Goal: Transaction & Acquisition: Purchase product/service

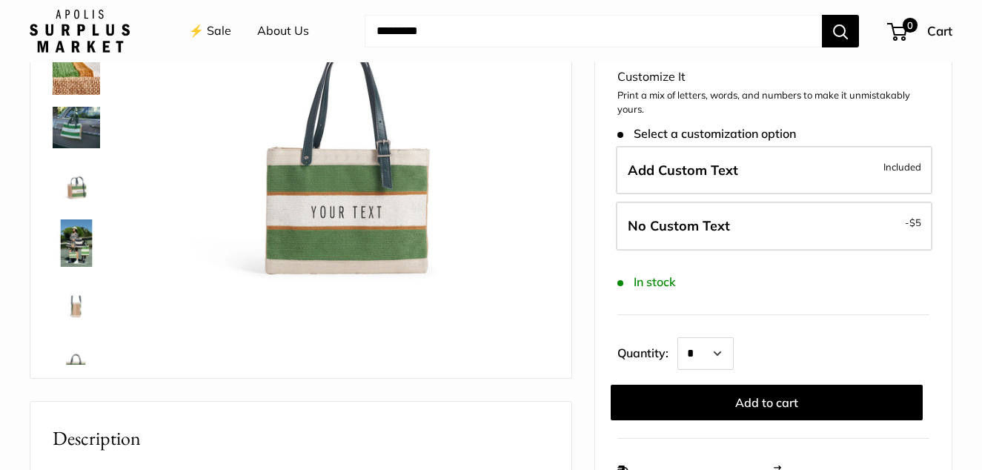
scroll to position [222, 0]
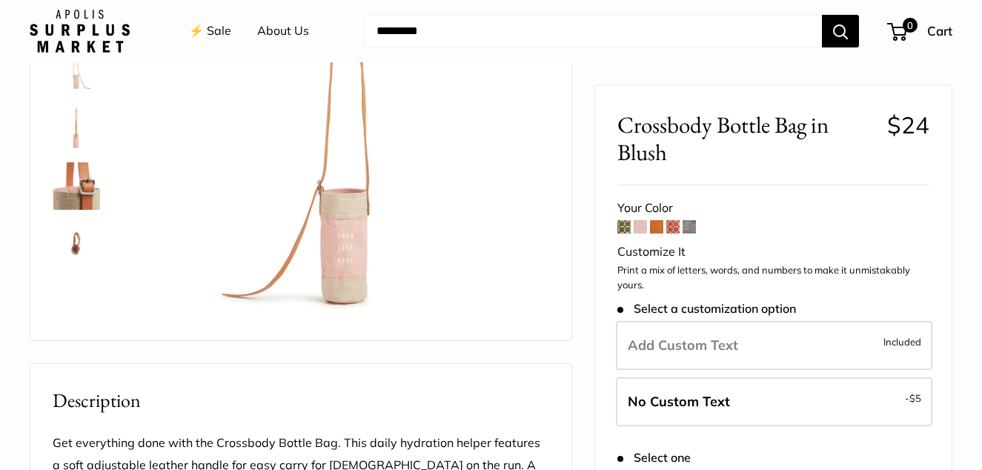
scroll to position [222, 0]
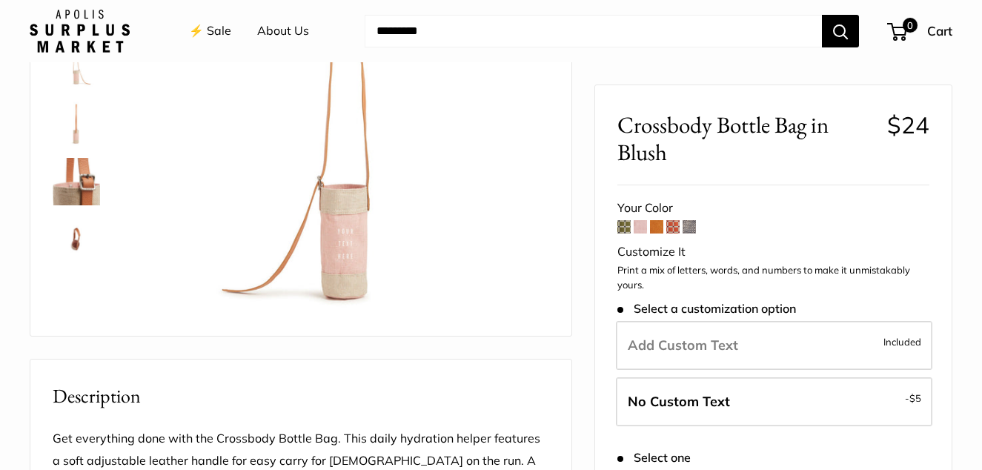
click at [690, 227] on span at bounding box center [689, 226] width 13 height 13
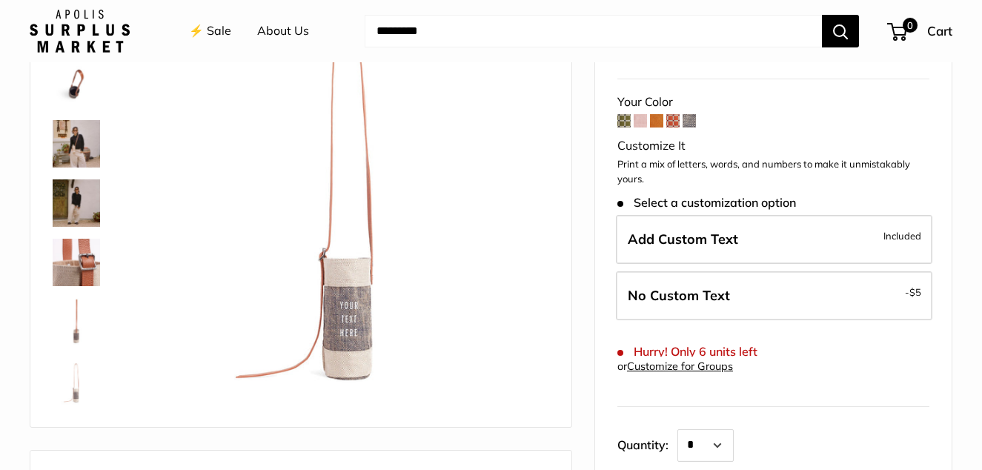
scroll to position [148, 0]
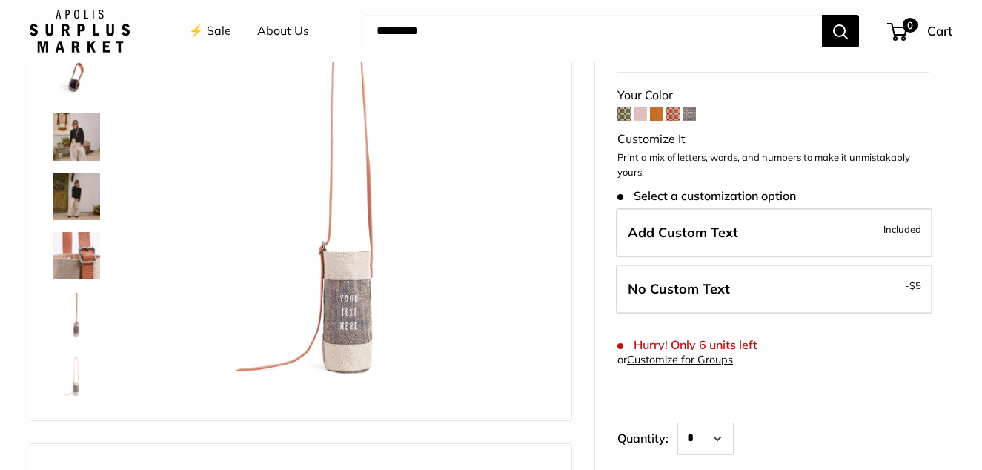
click at [644, 113] on span at bounding box center [640, 114] width 13 height 13
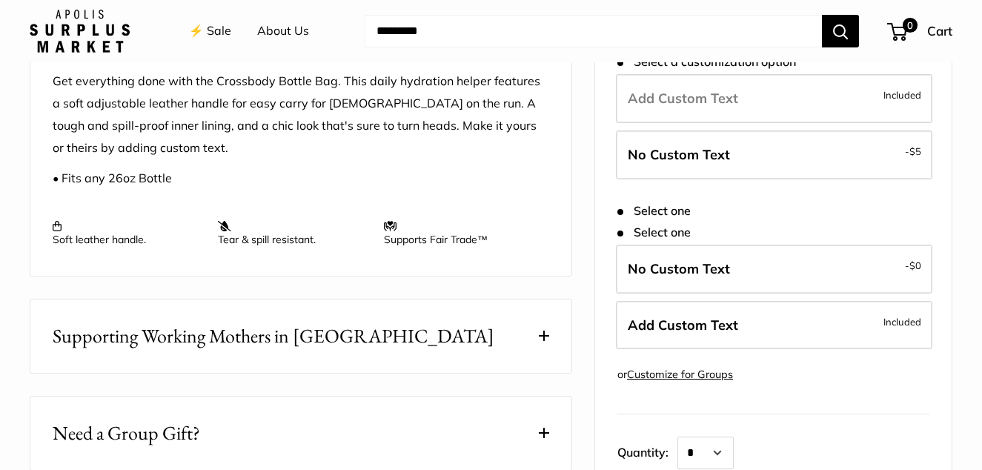
scroll to position [593, 0]
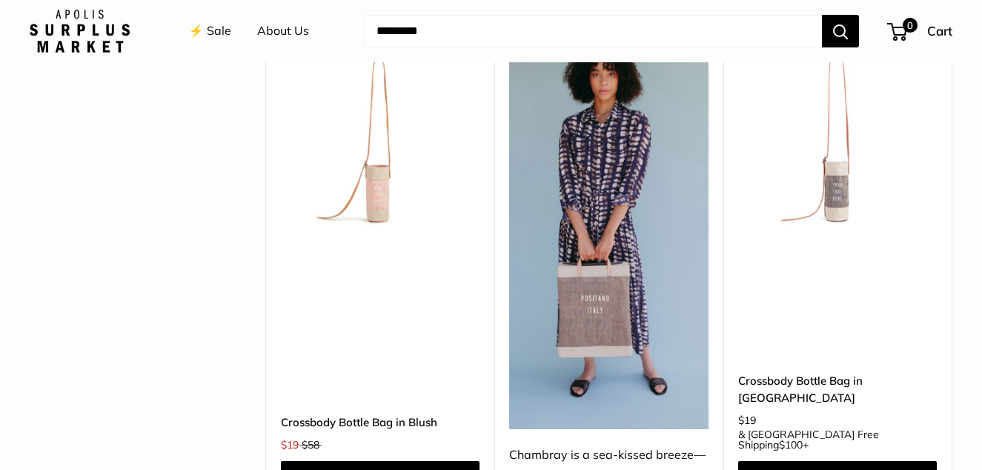
scroll to position [3855, 0]
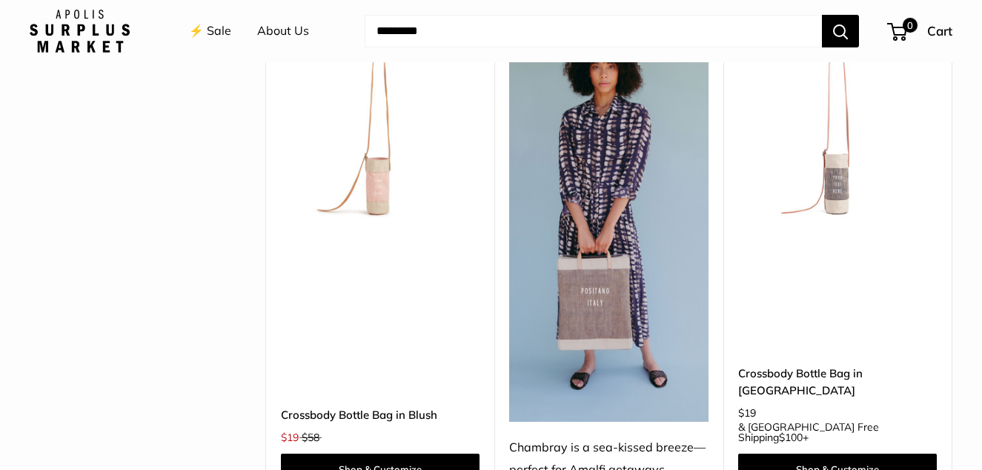
click at [349, 406] on link "Crossbody Bottle Bag in Blush" at bounding box center [380, 414] width 199 height 17
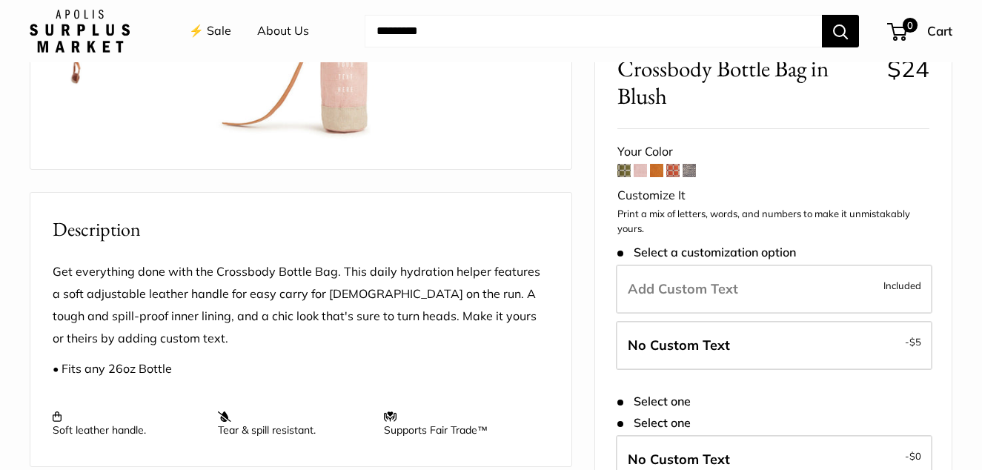
scroll to position [519, 0]
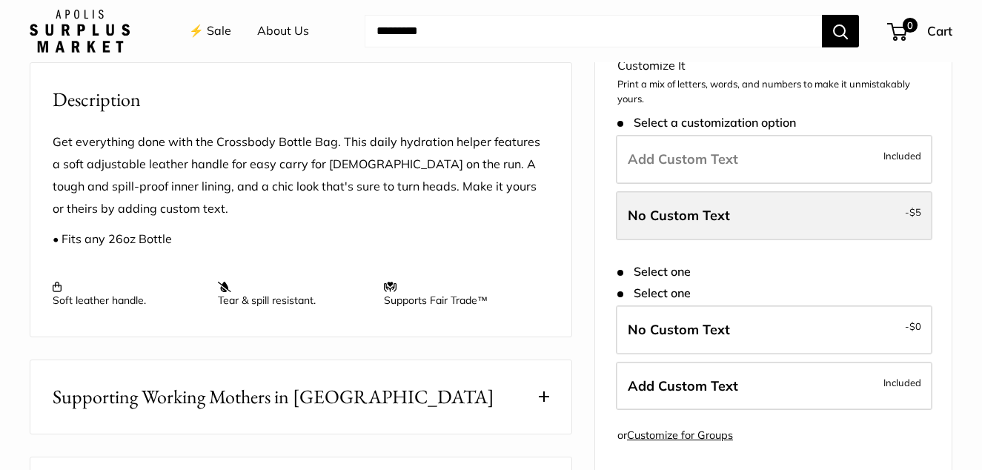
click at [763, 219] on label "No Custom Text - $5" at bounding box center [774, 215] width 317 height 49
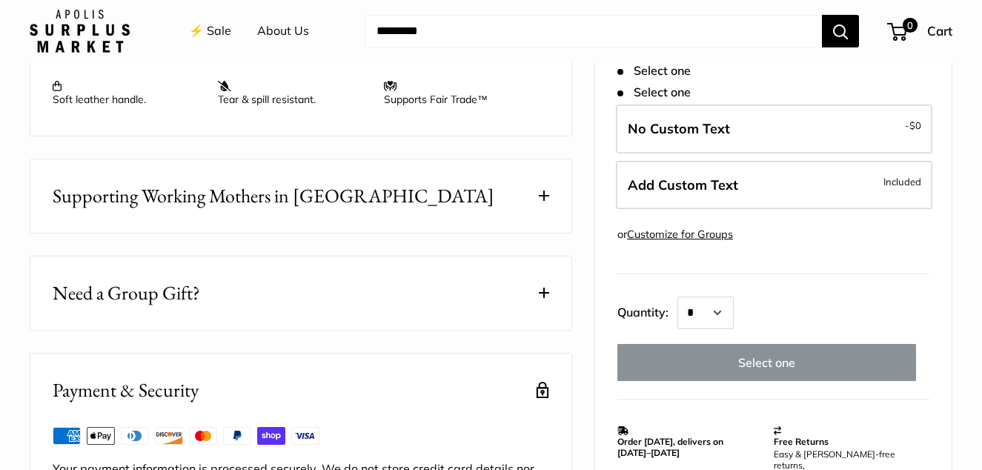
scroll to position [741, 0]
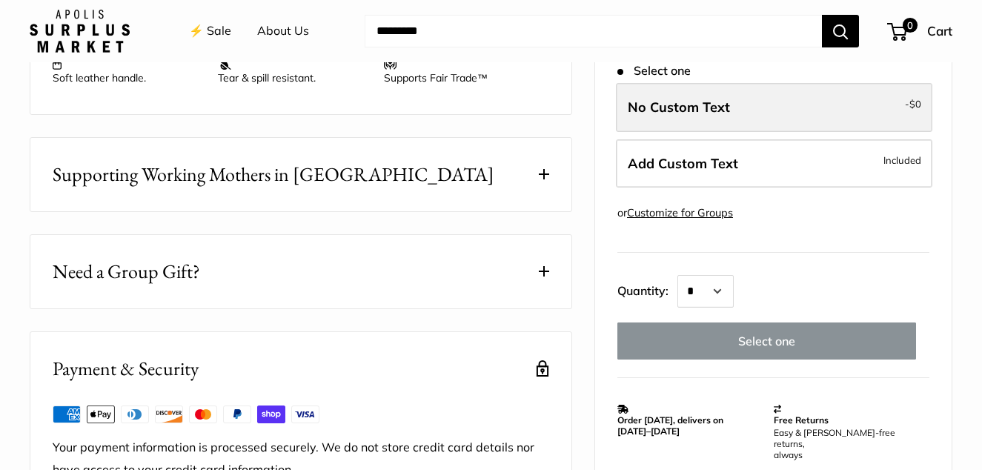
click at [817, 112] on label "No Custom Text - $0" at bounding box center [774, 108] width 317 height 49
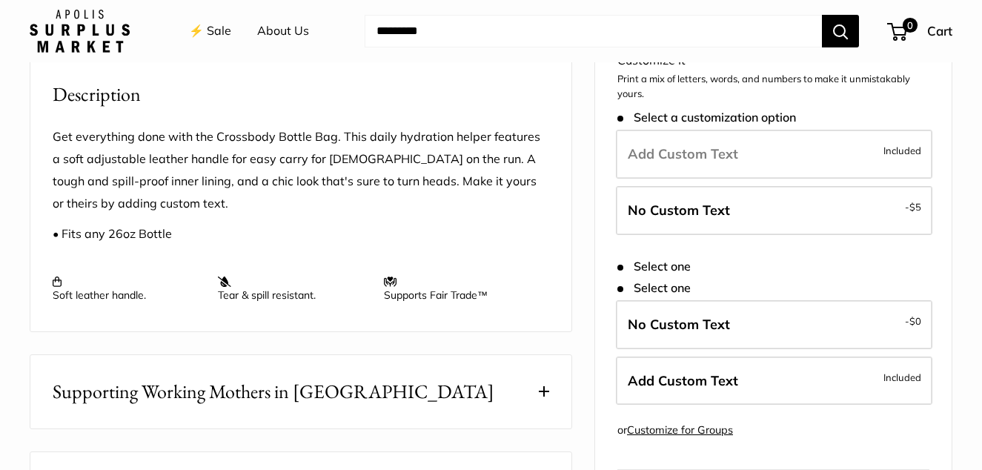
scroll to position [519, 0]
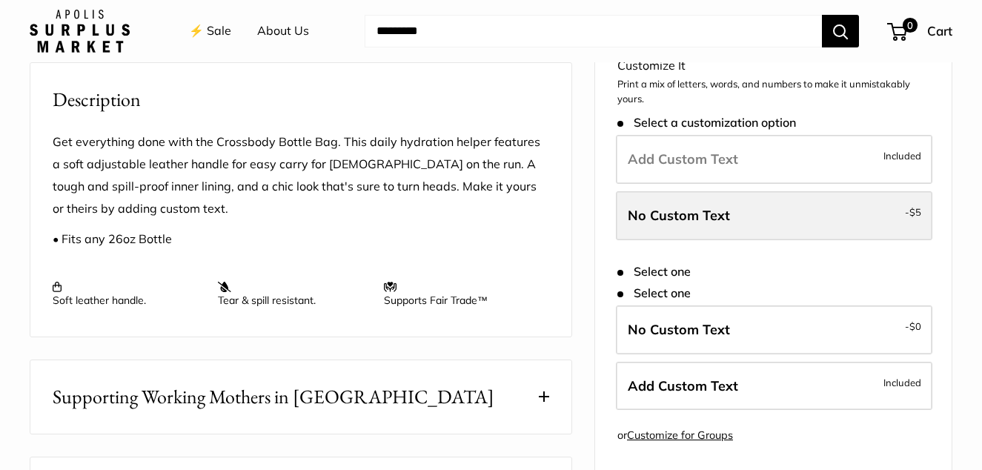
click at [737, 219] on label "No Custom Text - $5" at bounding box center [774, 215] width 317 height 49
click at [638, 223] on span "No Custom Text" at bounding box center [679, 215] width 102 height 17
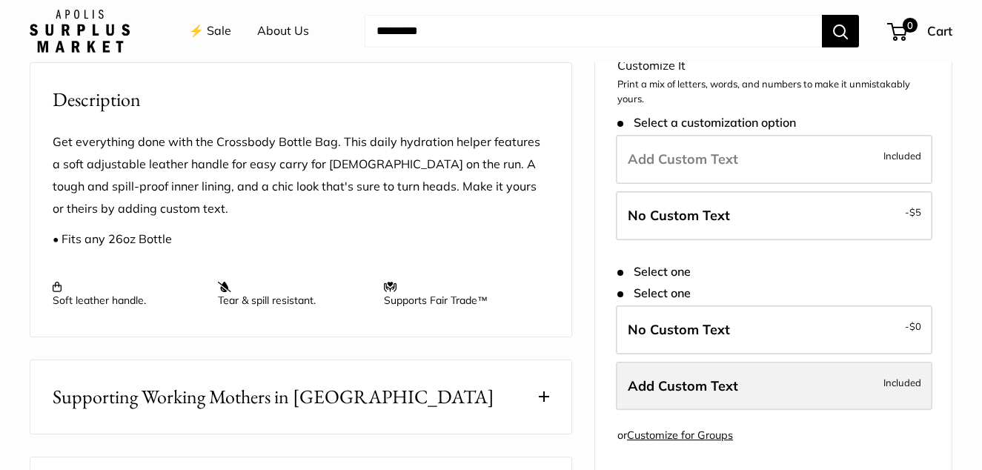
click at [819, 399] on label "Add Custom Text Included" at bounding box center [774, 386] width 317 height 49
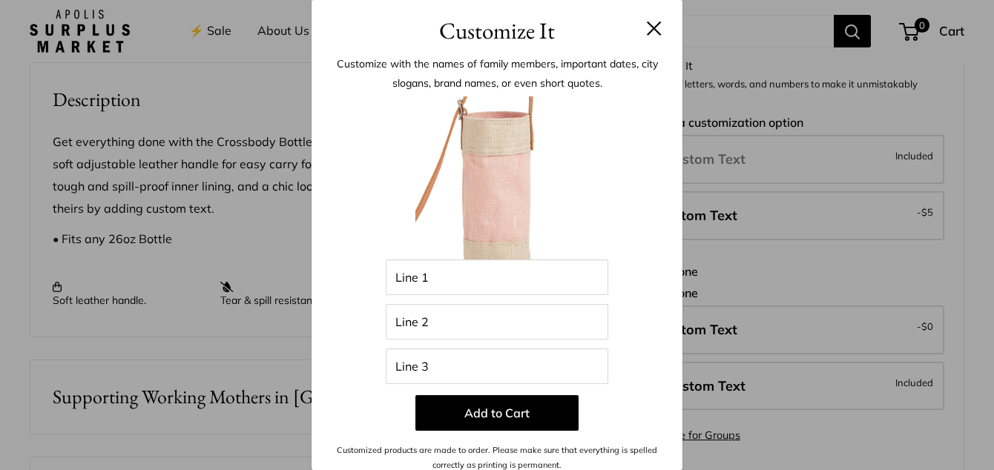
click at [647, 29] on button at bounding box center [654, 28] width 15 height 15
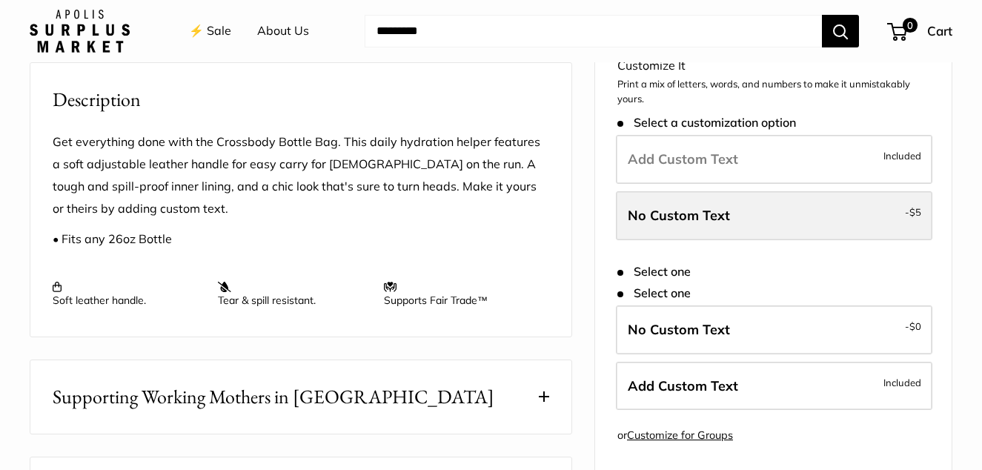
click at [714, 224] on span "No Custom Text" at bounding box center [679, 215] width 102 height 17
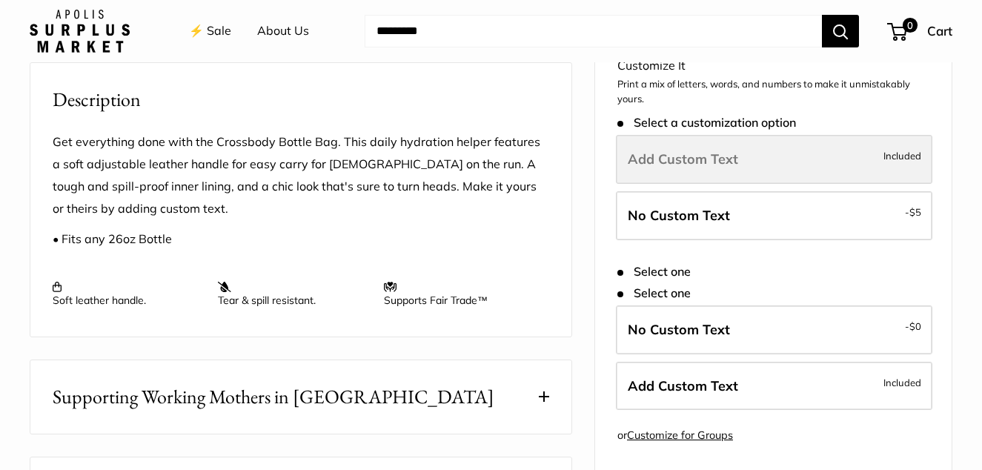
click at [870, 168] on label "Add Custom Text Included" at bounding box center [774, 160] width 317 height 49
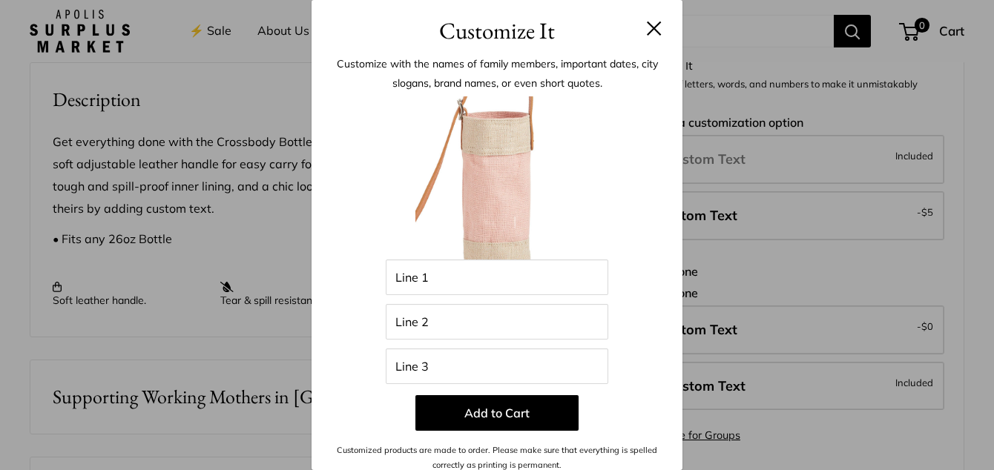
click at [647, 22] on button at bounding box center [654, 28] width 15 height 15
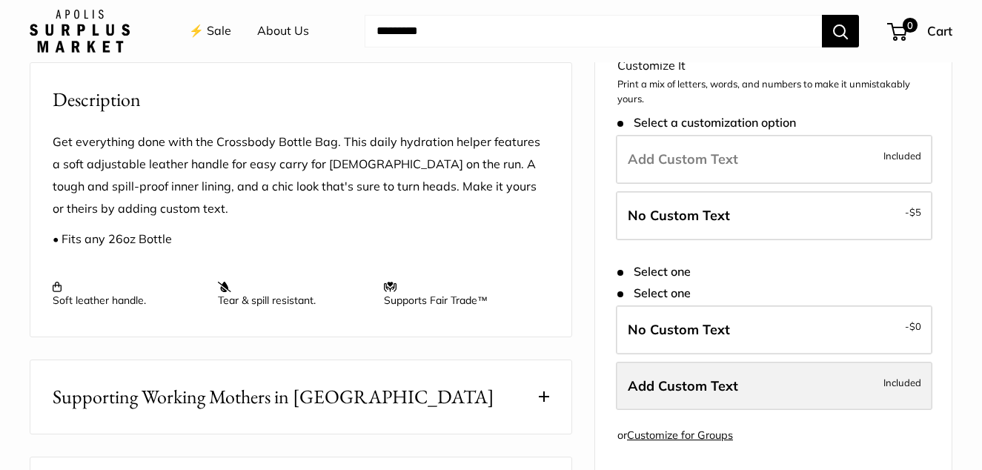
click at [741, 399] on label "Add Custom Text Included" at bounding box center [774, 386] width 317 height 49
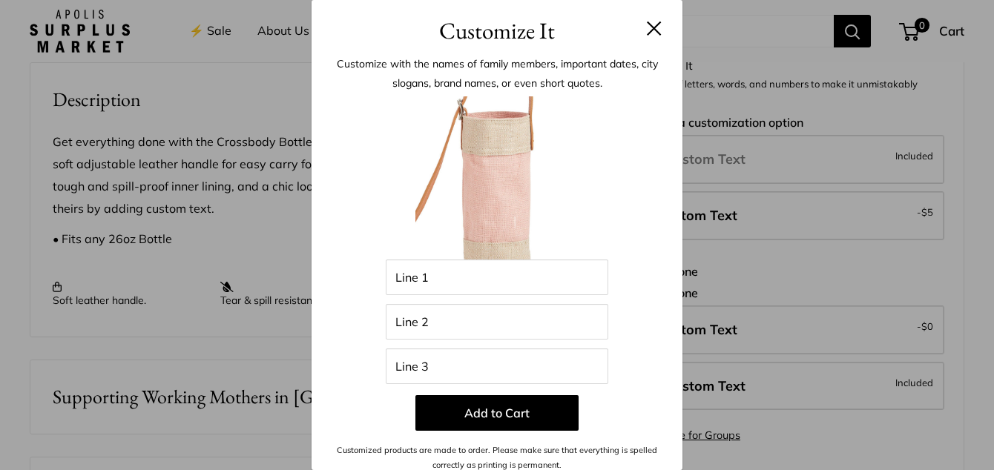
click at [647, 26] on button at bounding box center [654, 28] width 15 height 15
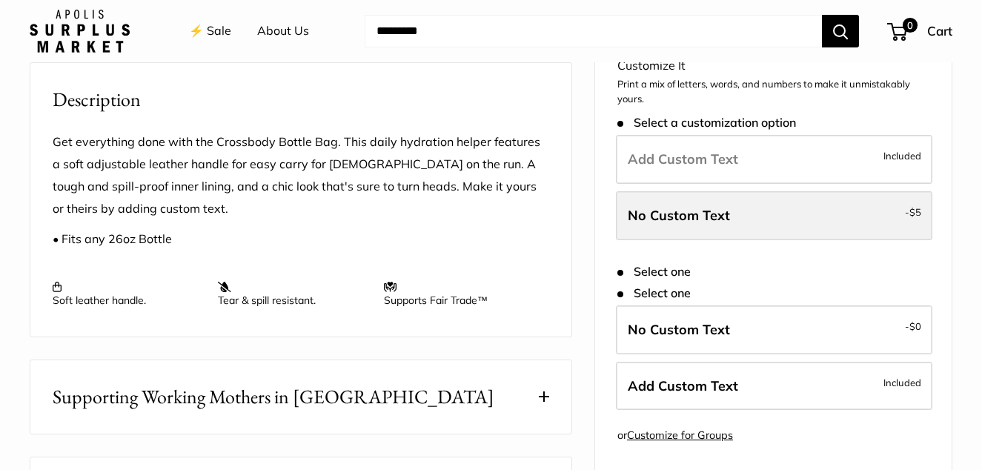
click at [747, 214] on label "No Custom Text - $5" at bounding box center [774, 215] width 317 height 49
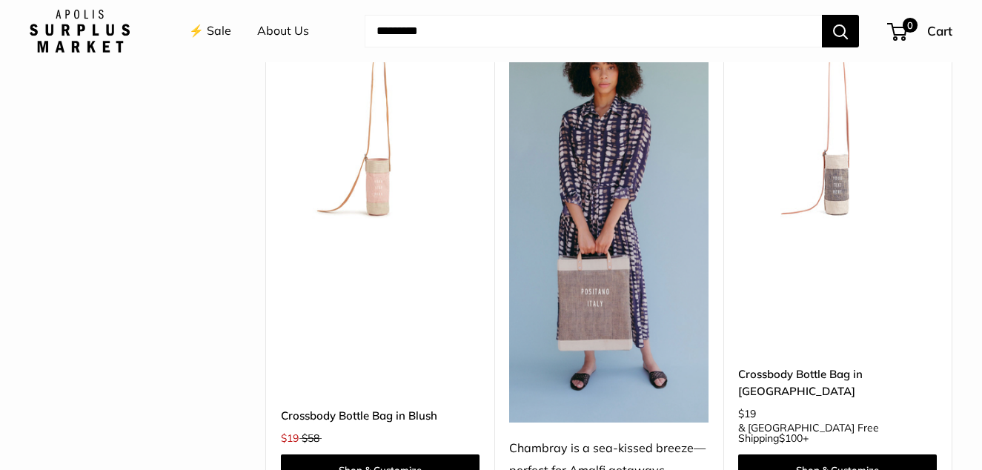
scroll to position [3855, 0]
click at [322, 406] on link "Crossbody Bottle Bag in Blush" at bounding box center [380, 414] width 199 height 17
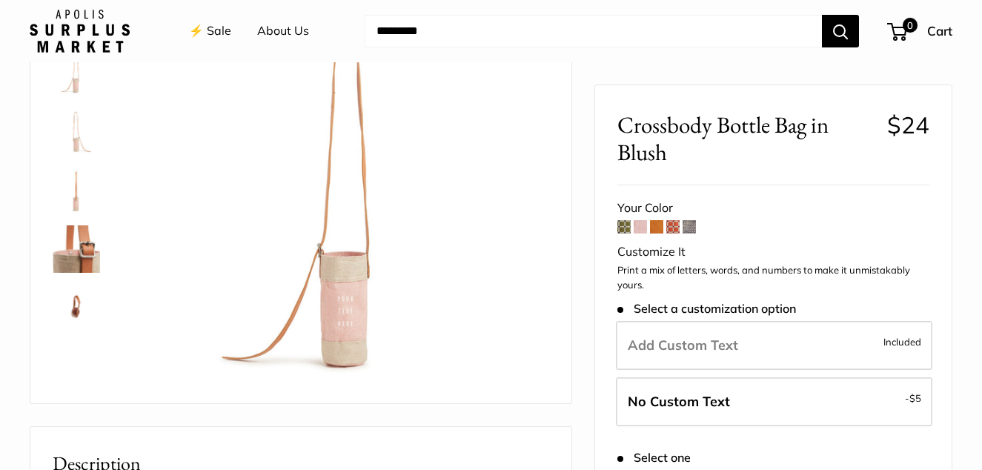
scroll to position [222, 0]
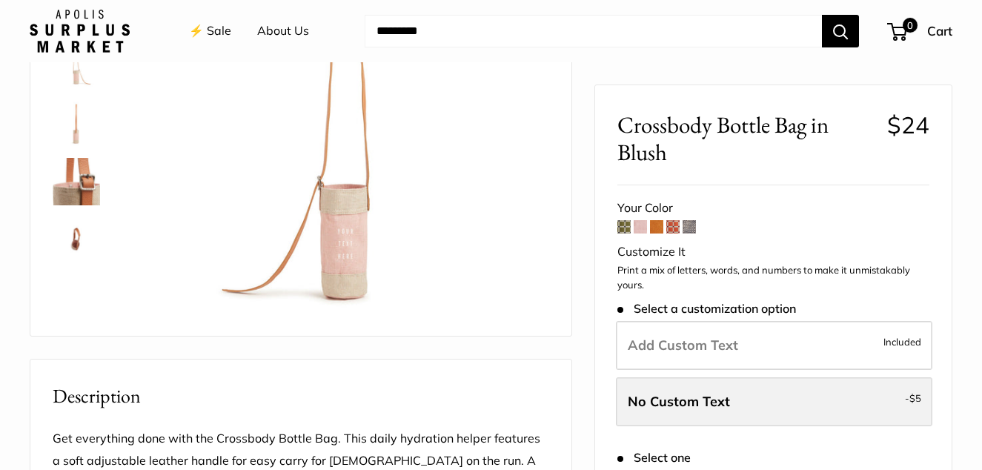
click at [799, 392] on label "No Custom Text - $5" at bounding box center [774, 401] width 317 height 49
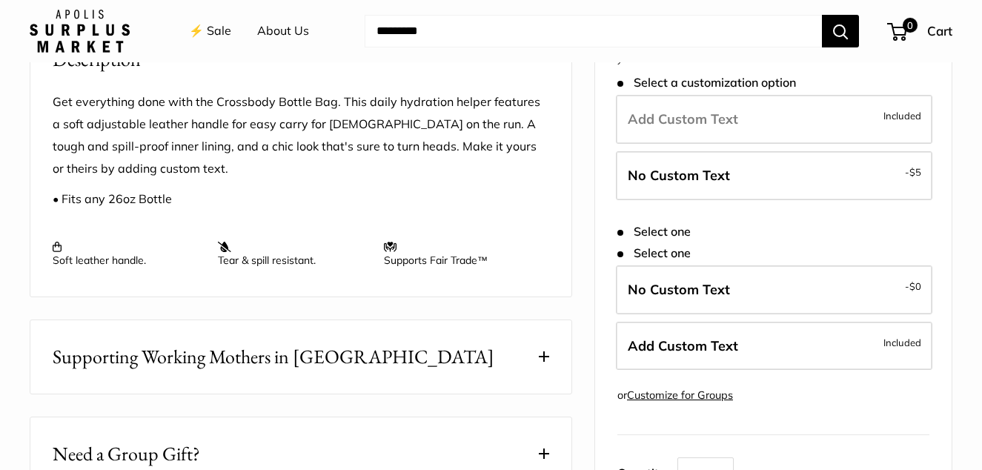
scroll to position [593, 0]
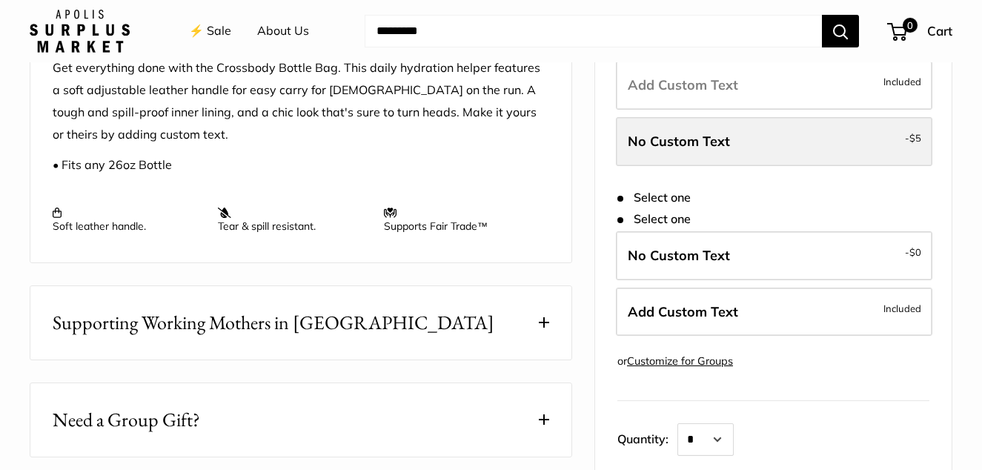
click at [662, 150] on span "No Custom Text" at bounding box center [679, 141] width 102 height 17
click at [917, 144] on span "$5" at bounding box center [916, 138] width 12 height 12
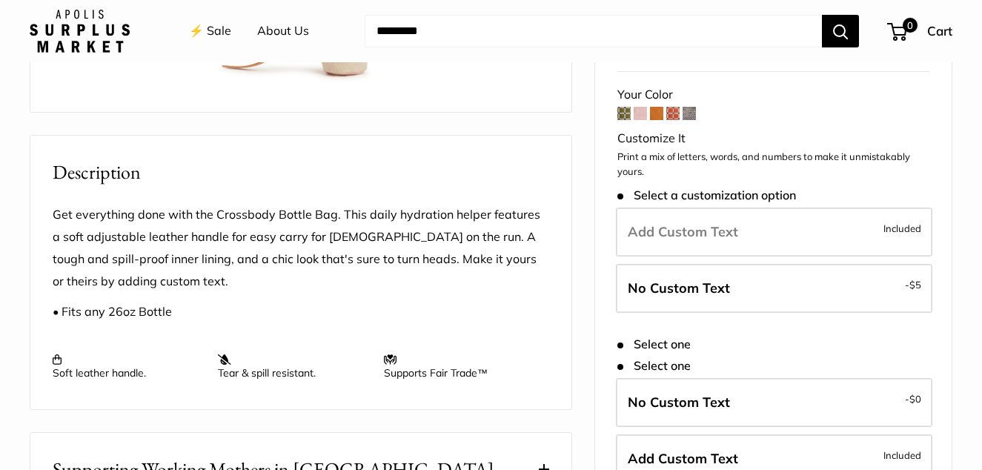
scroll to position [445, 0]
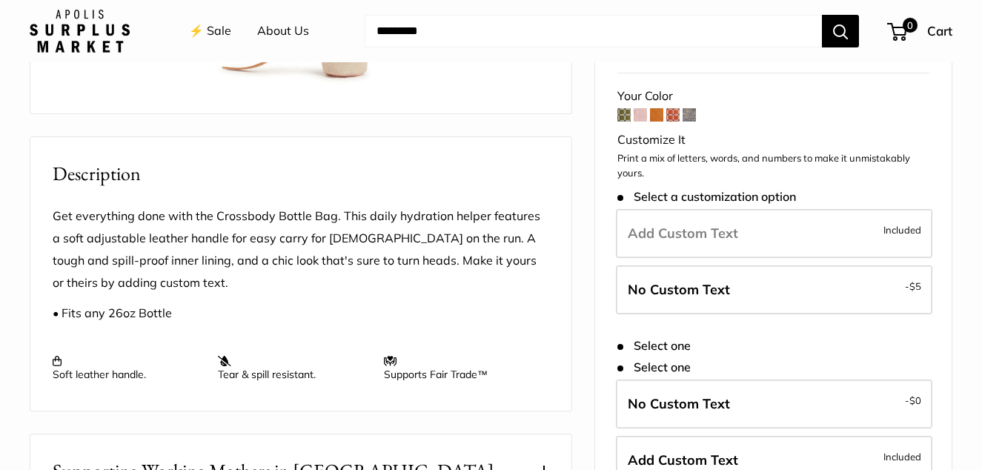
click at [641, 122] on span at bounding box center [640, 115] width 13 height 13
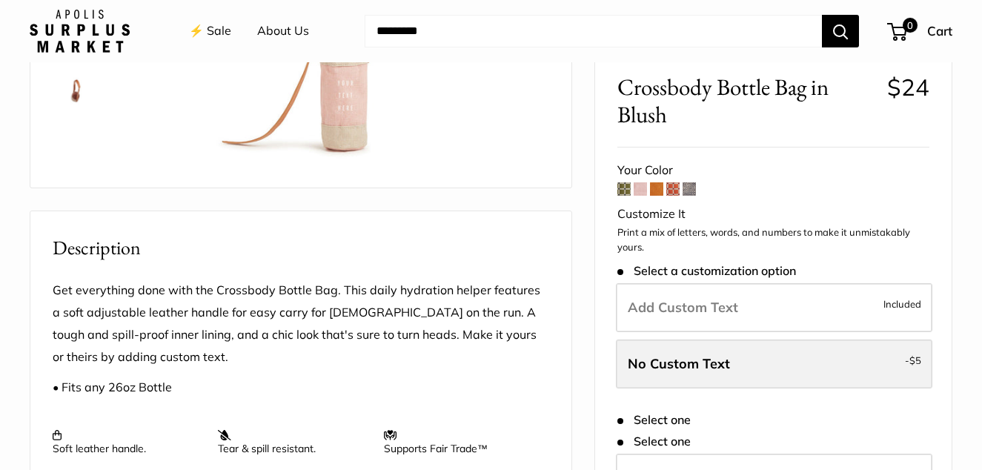
click at [820, 377] on label "No Custom Text - $5" at bounding box center [774, 364] width 317 height 49
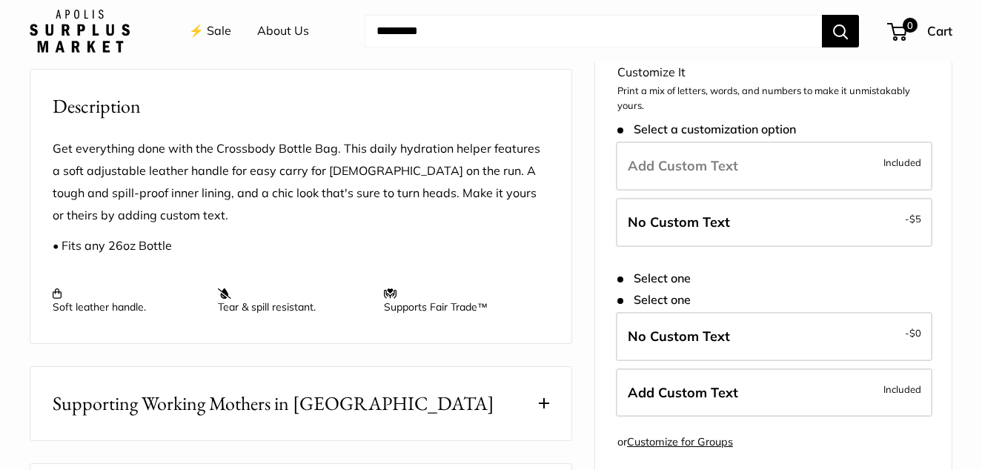
scroll to position [519, 0]
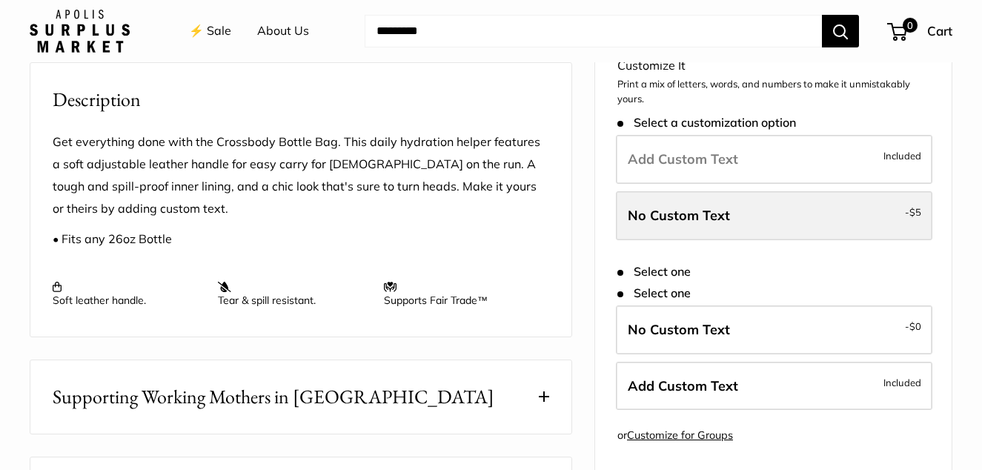
click at [688, 222] on span "No Custom Text" at bounding box center [679, 215] width 102 height 17
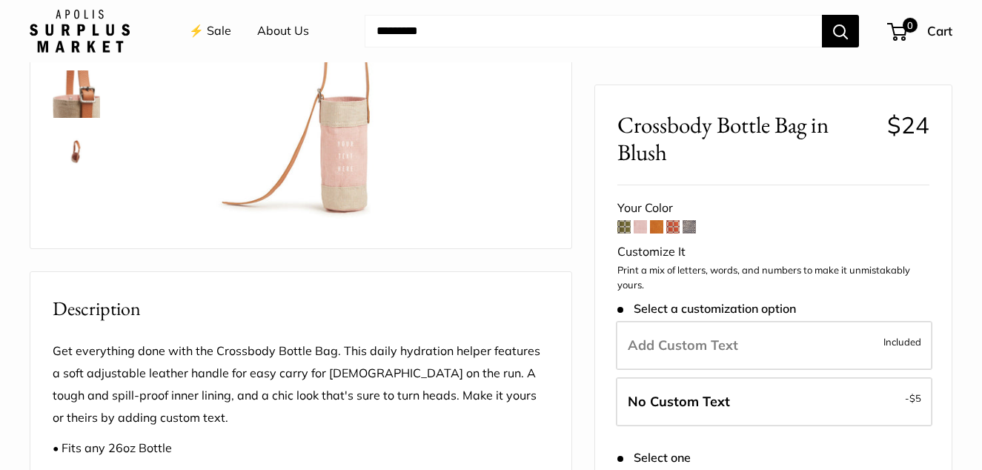
scroll to position [222, 0]
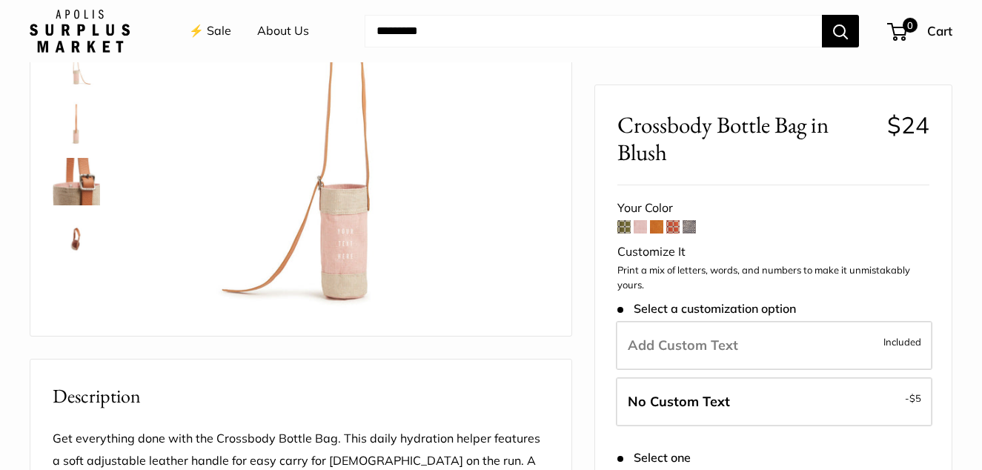
click at [692, 227] on span at bounding box center [689, 226] width 13 height 13
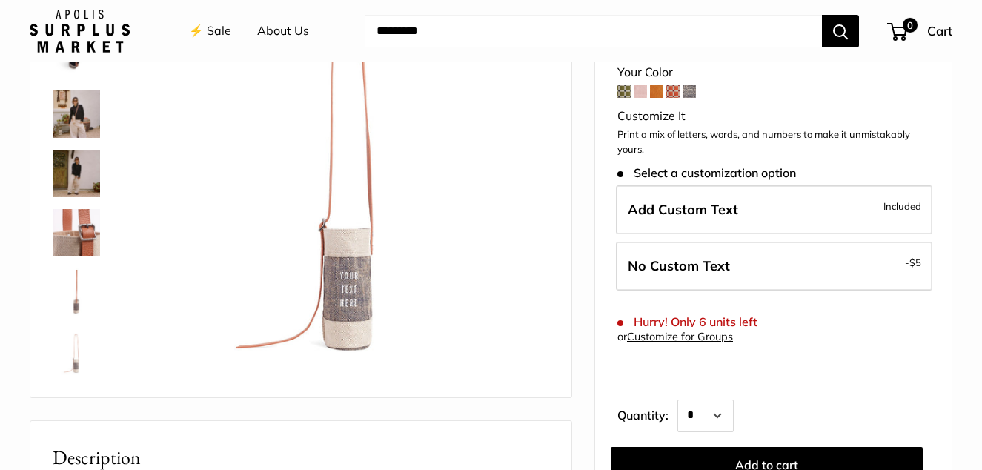
scroll to position [222, 0]
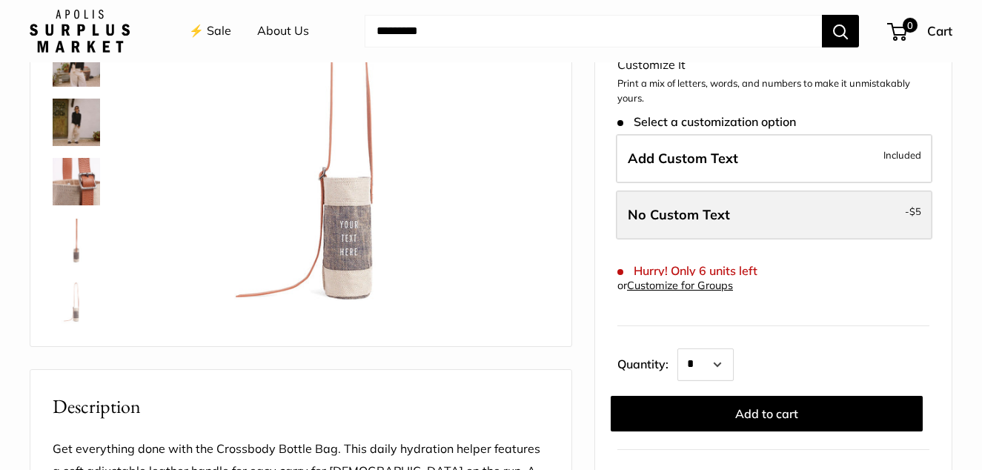
click at [727, 216] on span "No Custom Text" at bounding box center [679, 214] width 102 height 17
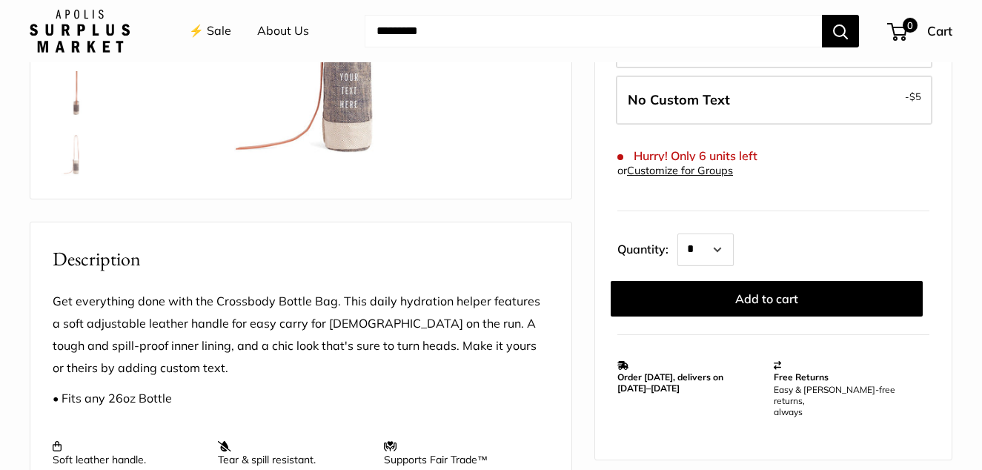
scroll to position [371, 0]
click at [729, 248] on select "* * * * * * * * * *** *** *** *** *** *** *** *** *** *** *** *** *** *** *** *…" at bounding box center [706, 250] width 56 height 33
select select "*"
click at [678, 234] on select "* * * * * * * * * *** *** *** *** *** *** *** *** *** *** *** *** *** *** *** *…" at bounding box center [706, 250] width 56 height 33
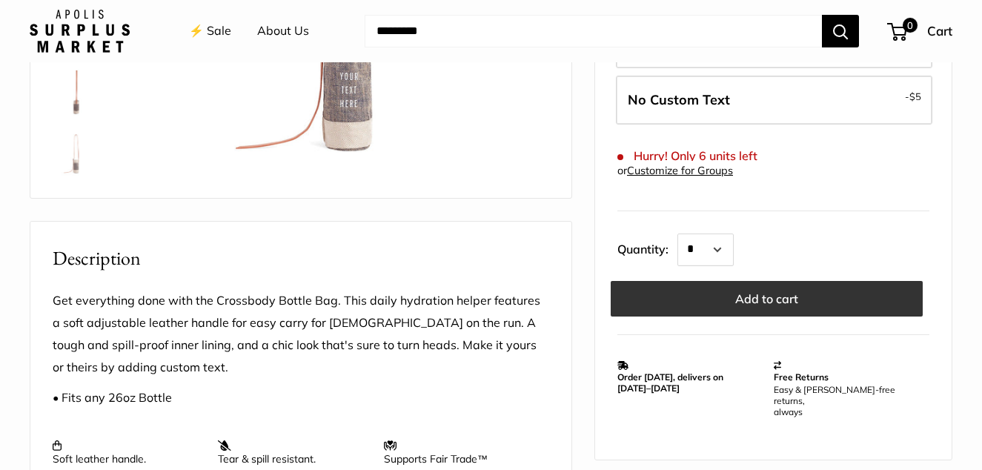
click at [824, 300] on button "Add to cart" at bounding box center [767, 299] width 312 height 36
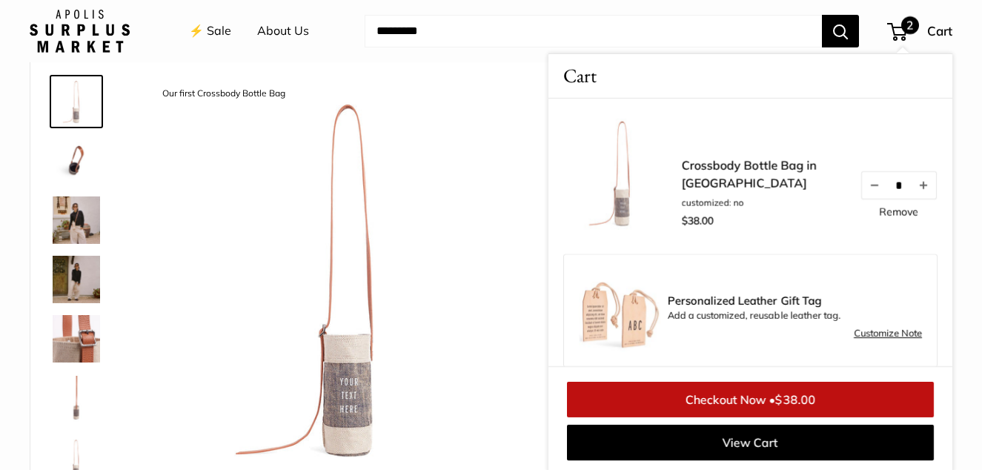
scroll to position [0, 0]
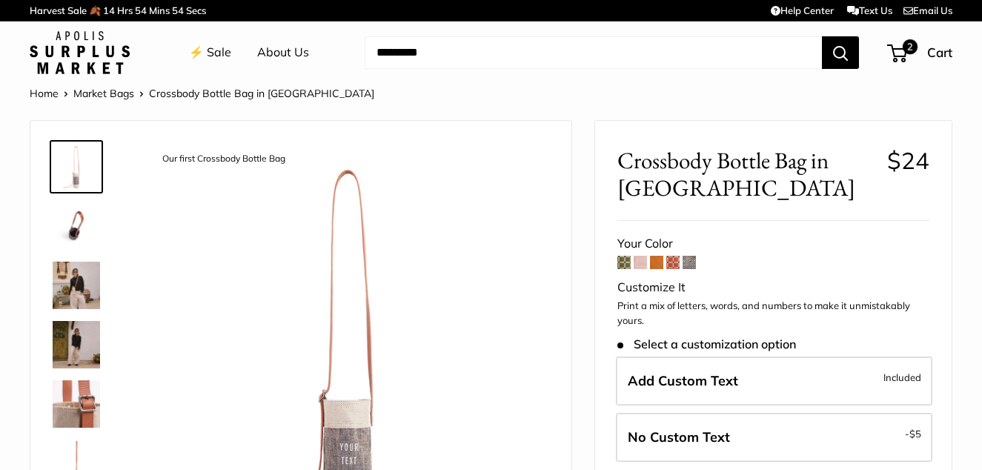
click at [217, 52] on link "⚡️ Sale" at bounding box center [210, 53] width 42 height 22
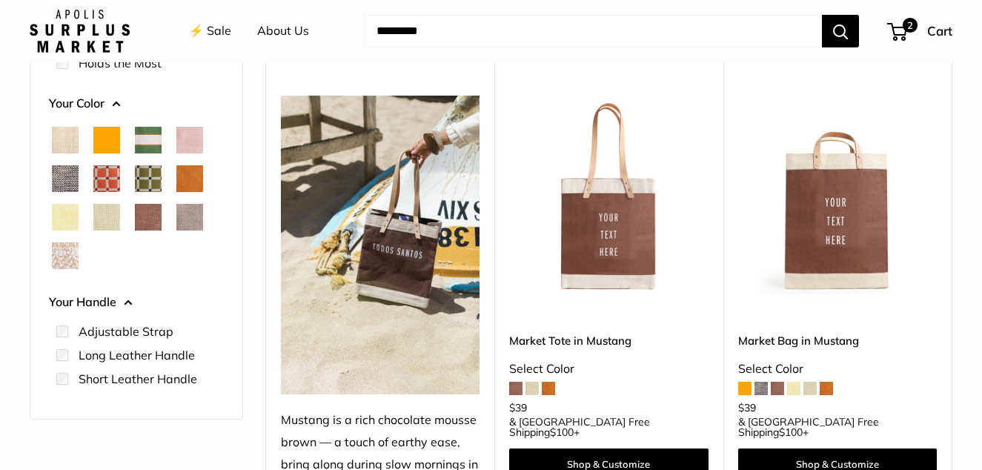
scroll to position [222, 0]
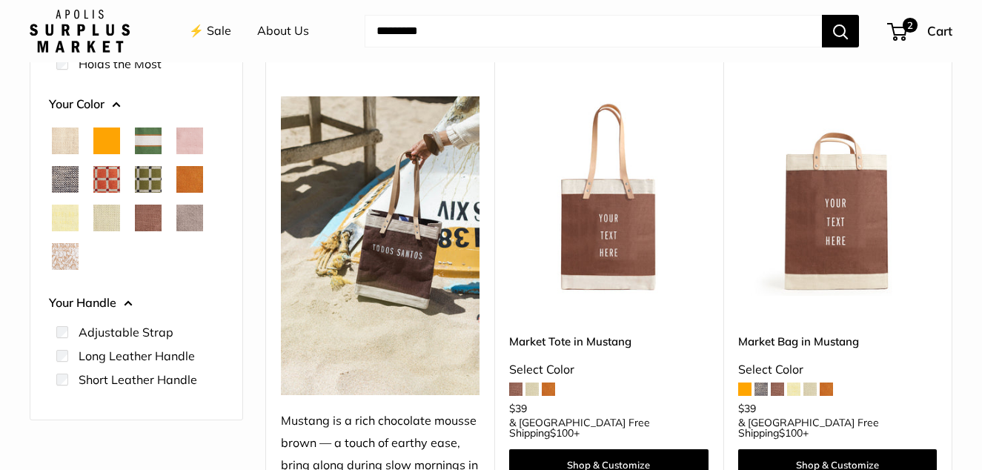
click at [59, 216] on span "Daisy" at bounding box center [65, 218] width 27 height 27
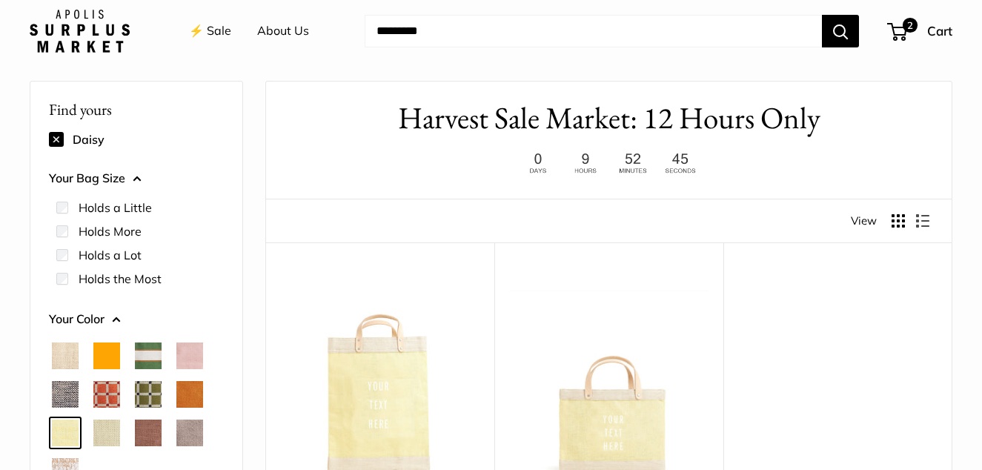
scroll to position [113, 0]
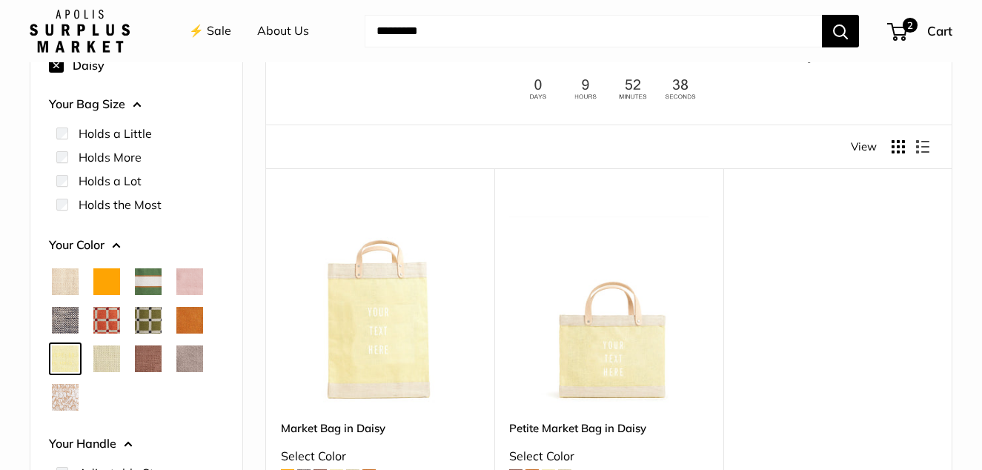
click at [64, 278] on span "Natural" at bounding box center [65, 281] width 27 height 27
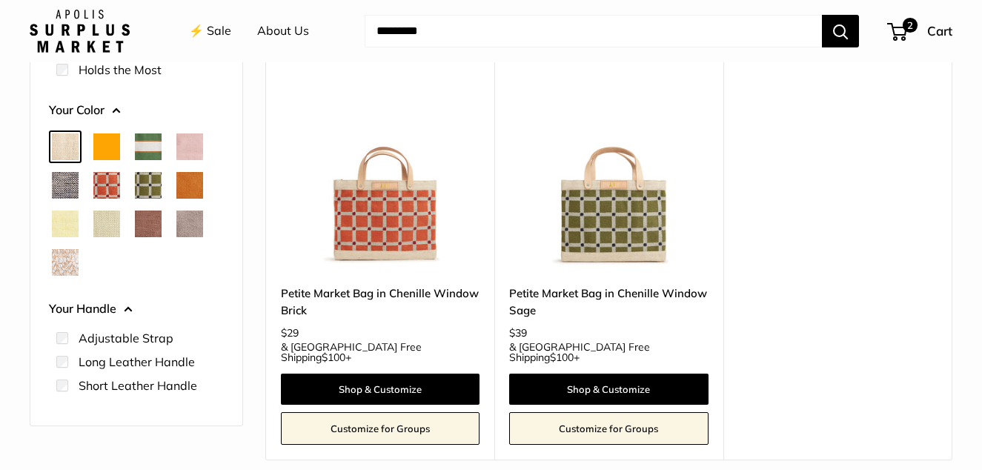
scroll to position [262, 0]
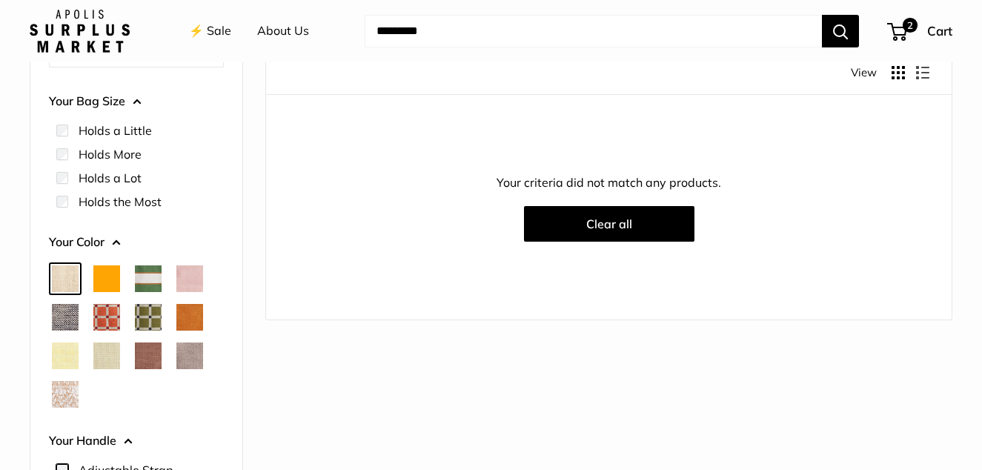
scroll to position [262, 0]
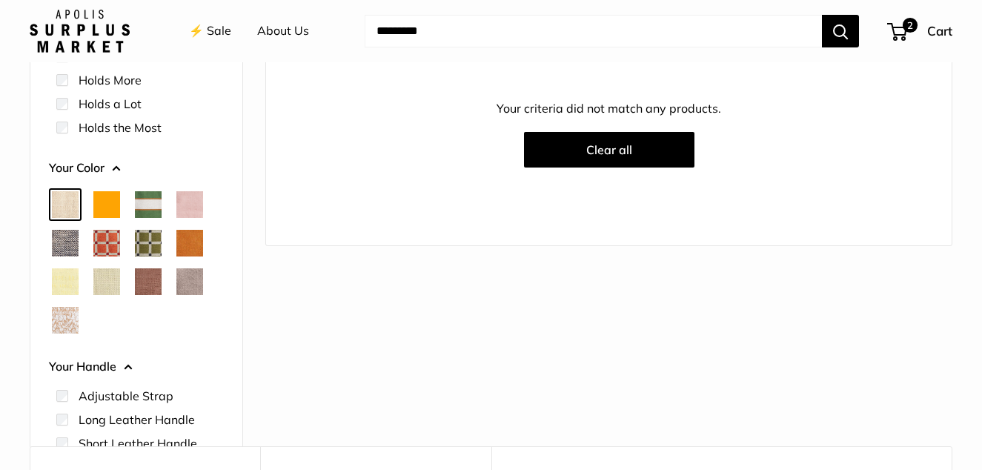
click at [108, 211] on span "Orange" at bounding box center [106, 204] width 27 height 27
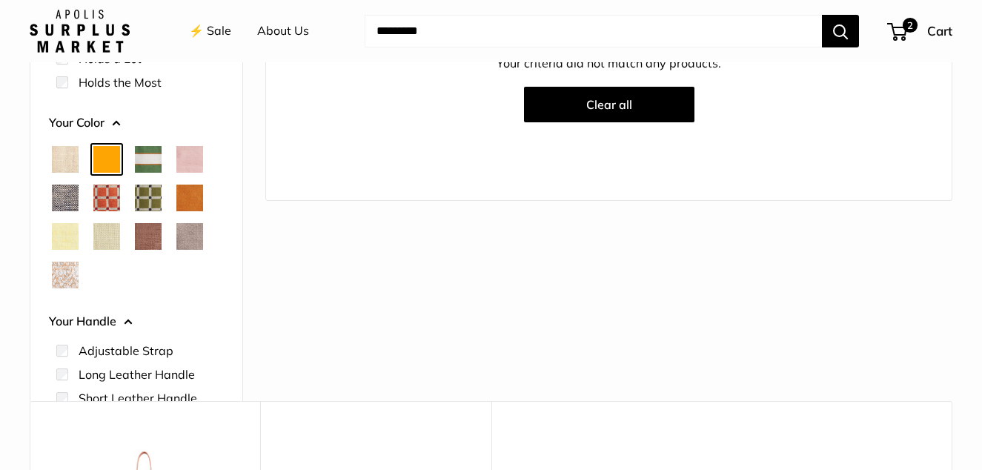
scroll to position [336, 0]
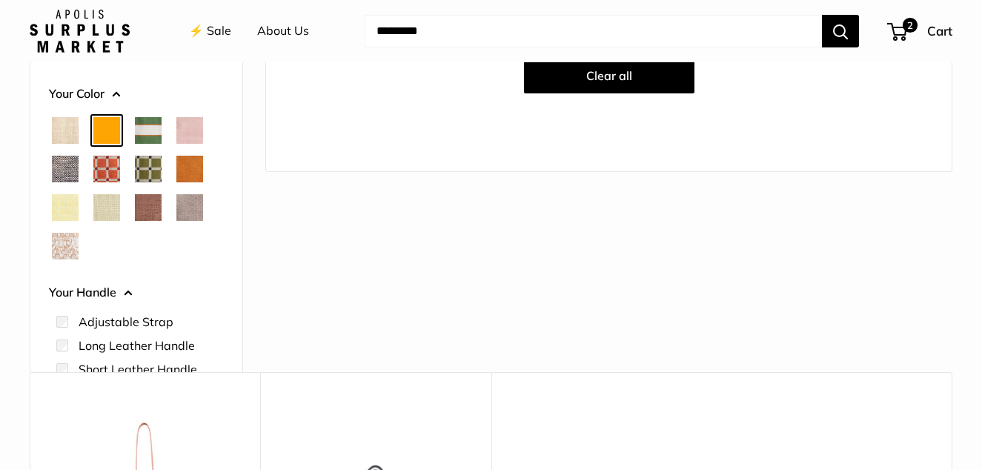
click at [148, 134] on span "Court Green" at bounding box center [148, 130] width 27 height 27
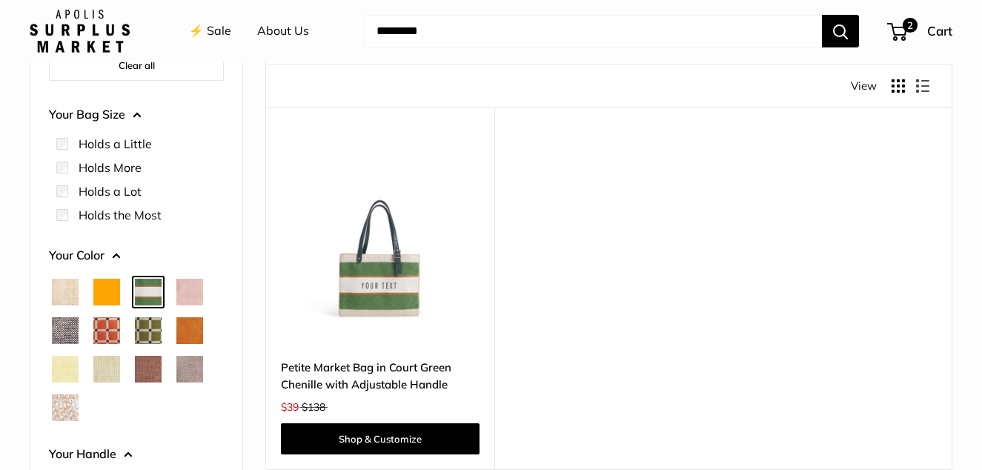
scroll to position [188, 0]
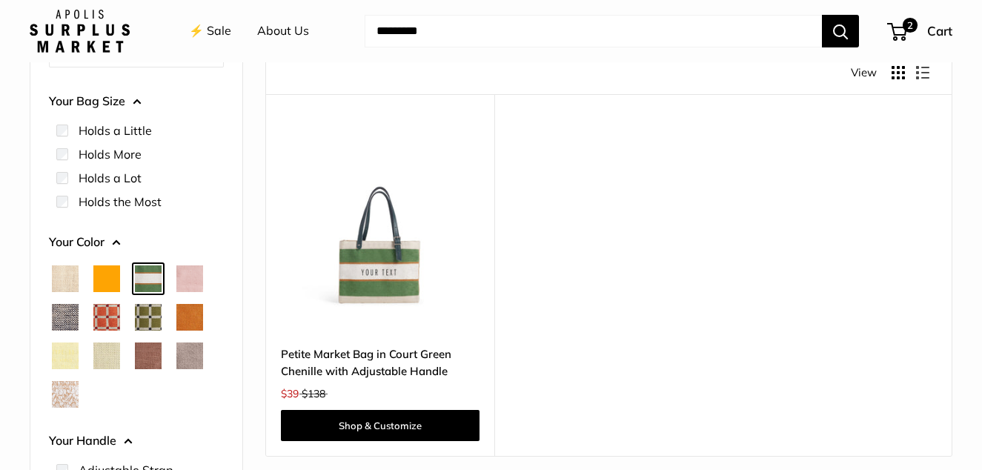
click at [188, 282] on span "Blush" at bounding box center [189, 278] width 27 height 27
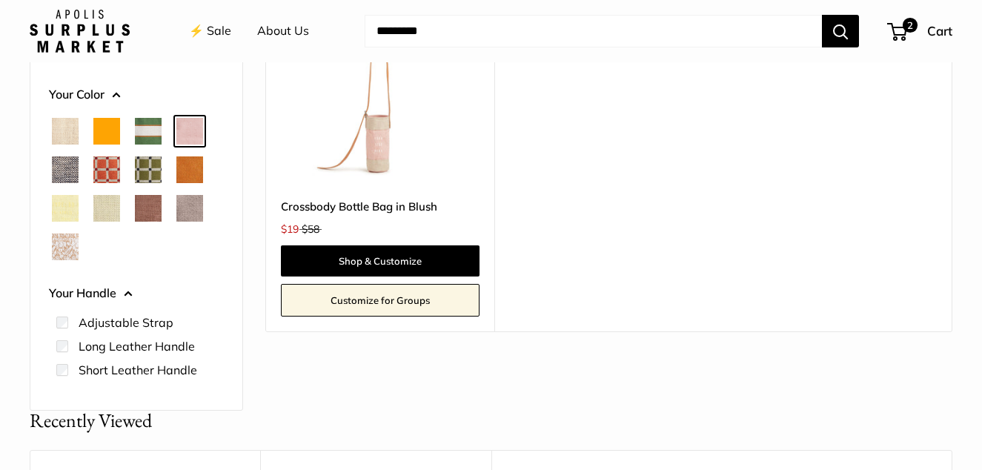
scroll to position [336, 0]
click at [55, 171] on span "Chambray" at bounding box center [65, 169] width 27 height 27
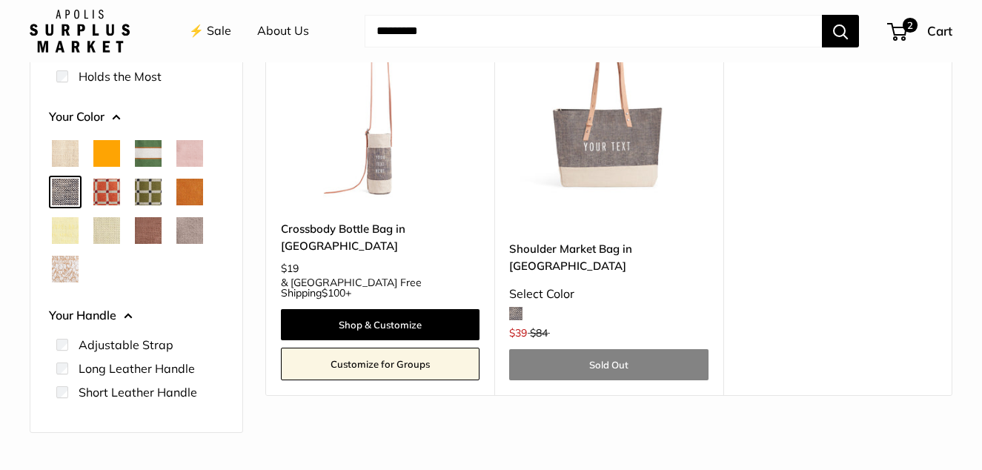
scroll to position [336, 0]
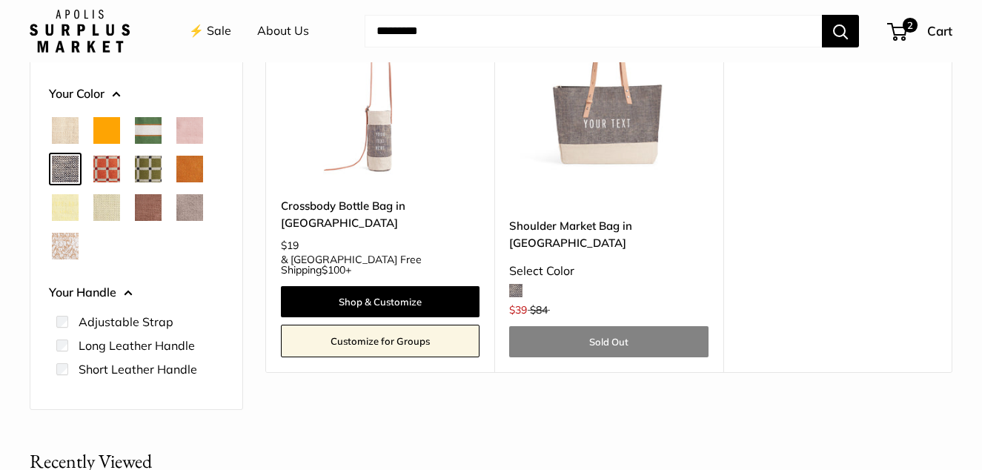
click at [193, 136] on span "Blush" at bounding box center [189, 130] width 27 height 27
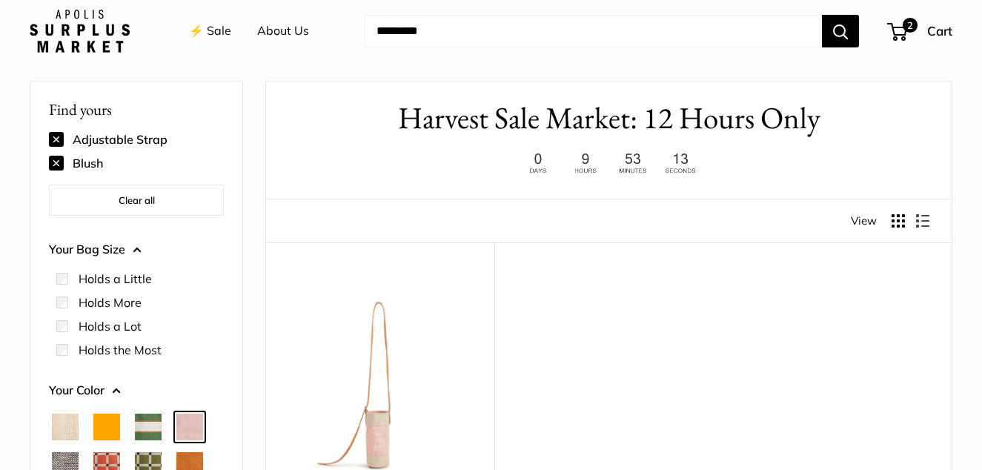
scroll to position [262, 0]
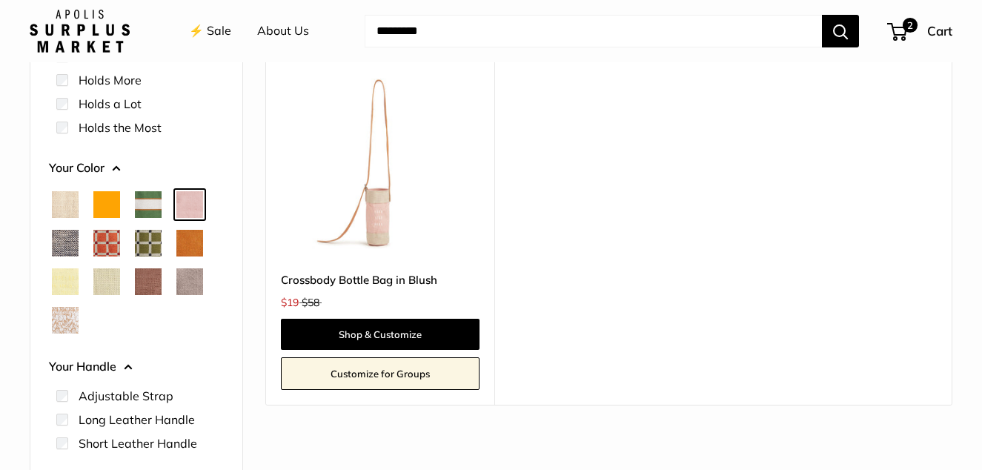
click at [368, 280] on link "Crossbody Bottle Bag in Blush" at bounding box center [380, 279] width 199 height 17
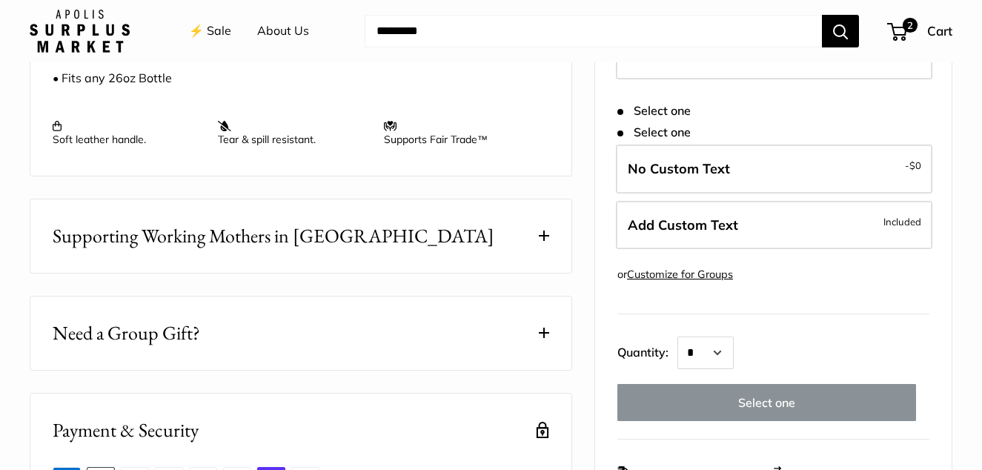
scroll to position [519, 0]
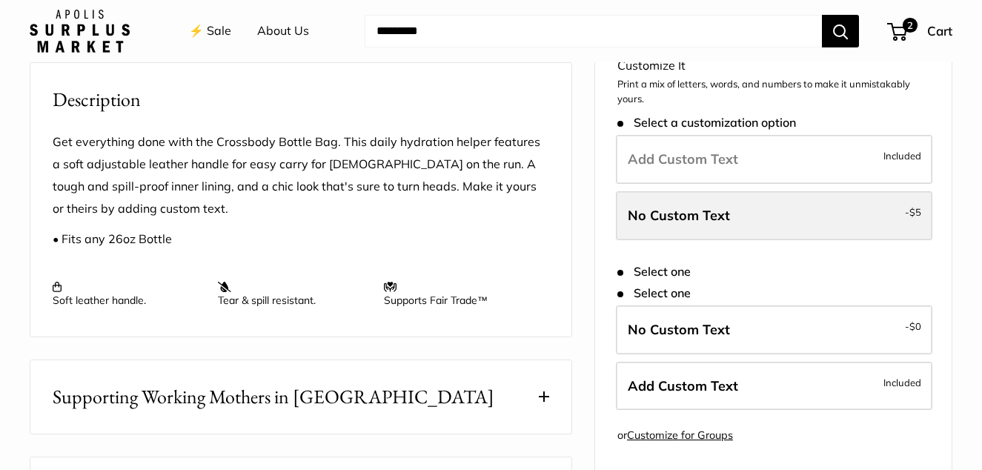
click at [703, 222] on span "No Custom Text" at bounding box center [679, 215] width 102 height 17
click at [836, 225] on label "No Custom Text - $5" at bounding box center [774, 215] width 317 height 49
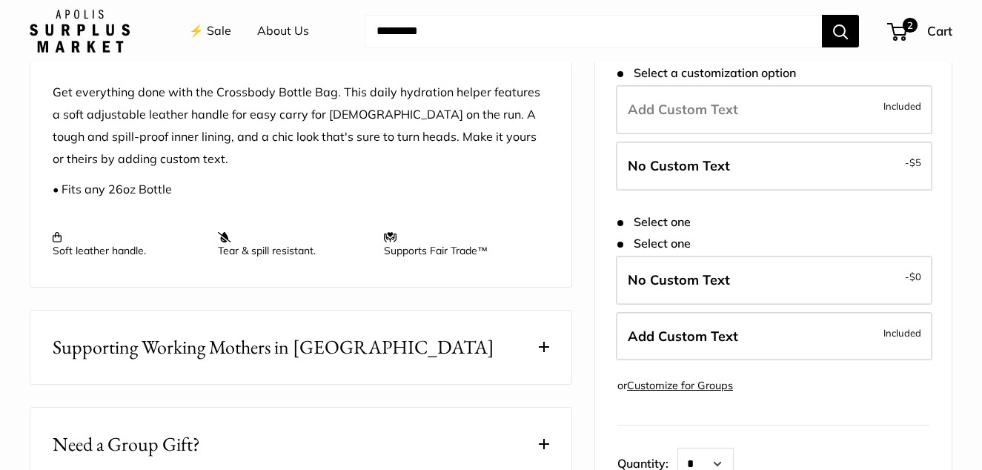
scroll to position [593, 0]
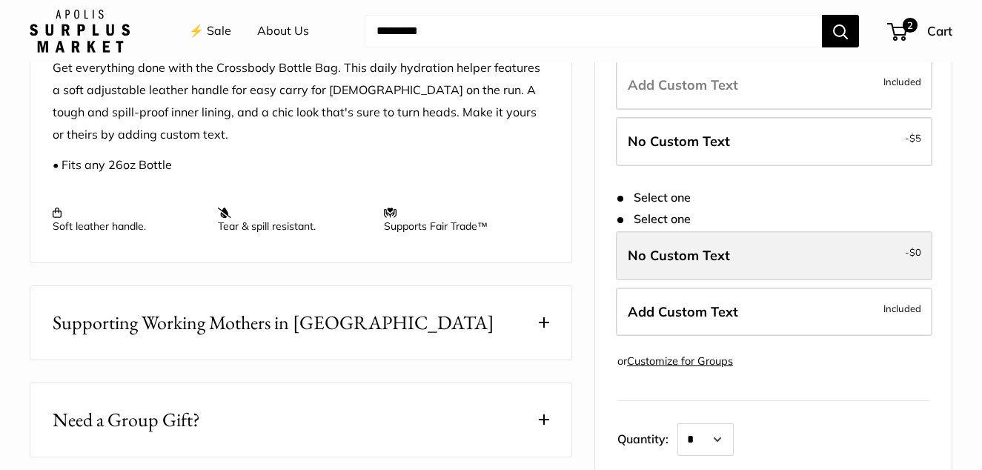
click at [843, 260] on label "No Custom Text - $0" at bounding box center [774, 256] width 317 height 49
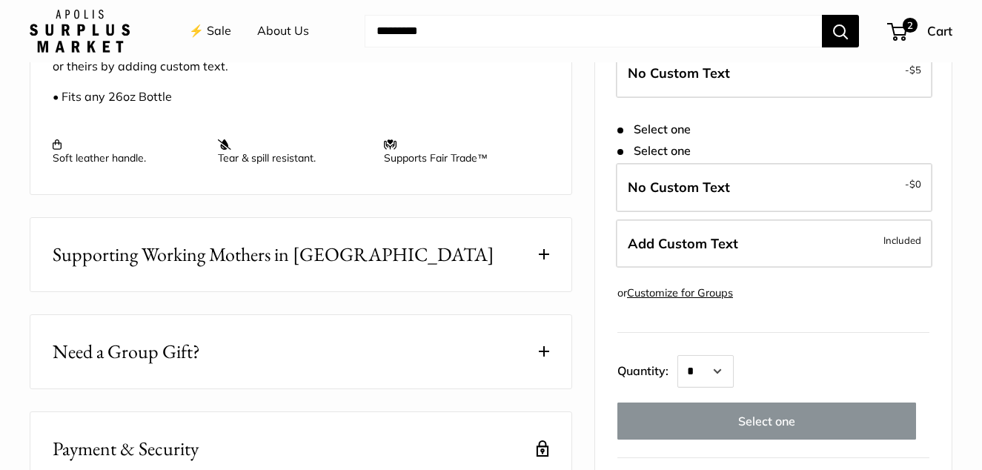
scroll to position [741, 0]
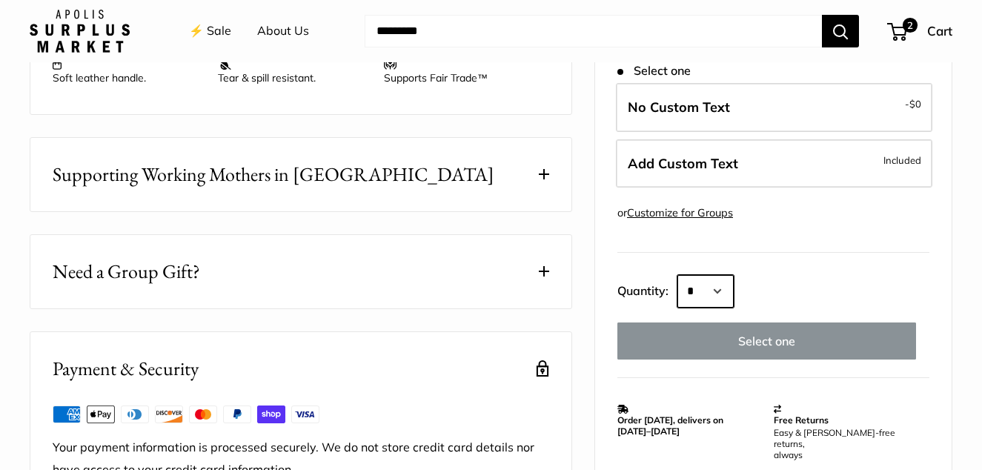
click at [730, 300] on select "* * * * * * * * * *** *** *** *** *** *** *** *** *** *** *** *** *** *** *** *…" at bounding box center [706, 292] width 56 height 33
select select "*"
click at [678, 286] on select "* * * * * * * * * *** *** *** *** *** *** *** *** *** *** *** *** *** *** *** *…" at bounding box center [706, 292] width 56 height 33
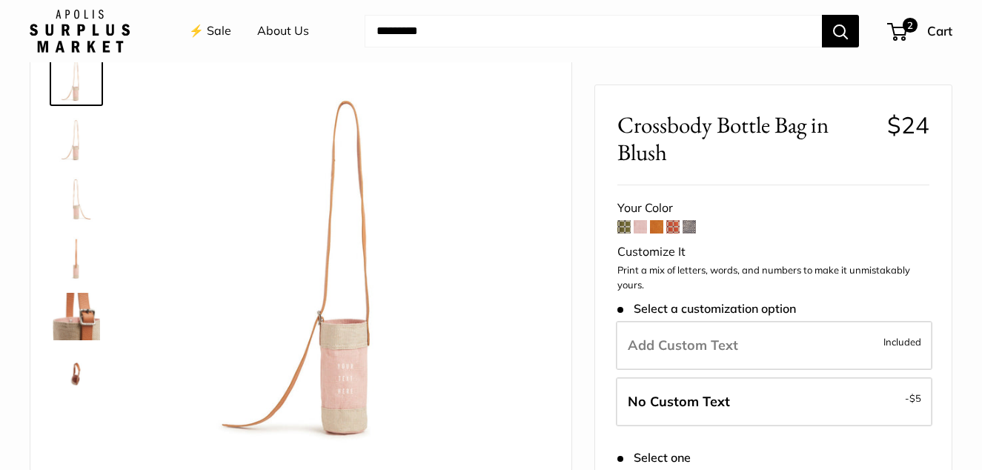
scroll to position [0, 0]
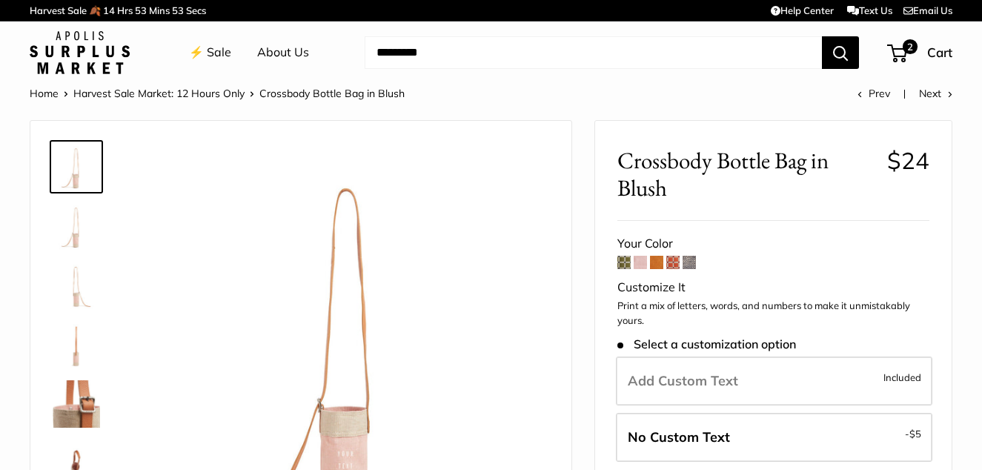
click at [212, 53] on link "⚡️ Sale" at bounding box center [210, 53] width 42 height 22
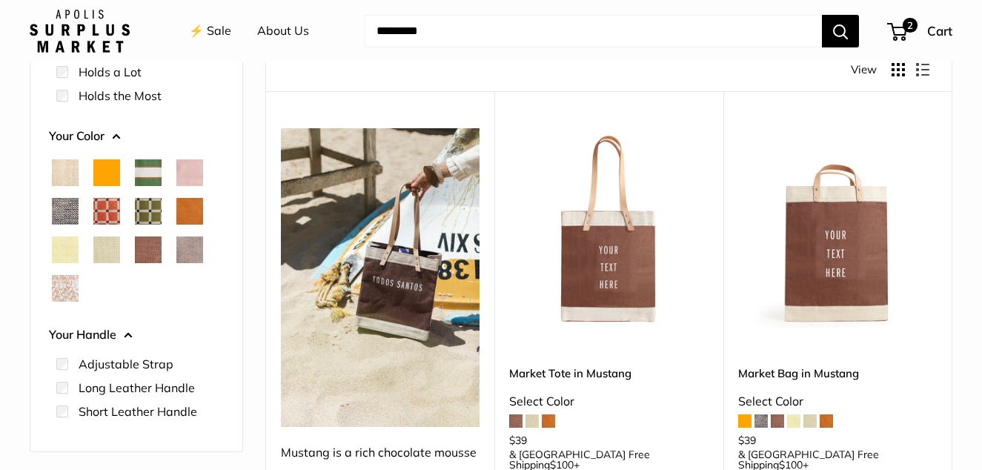
scroll to position [222, 0]
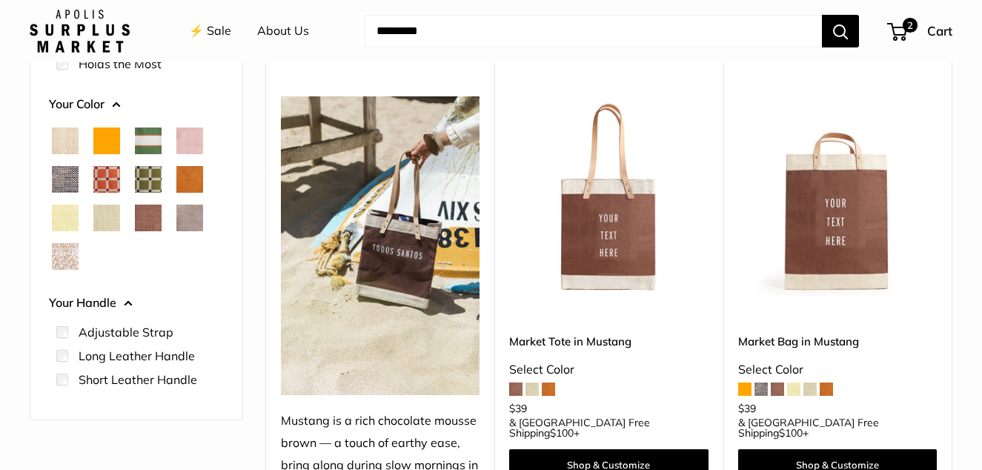
click at [68, 139] on span "Natural" at bounding box center [65, 141] width 27 height 27
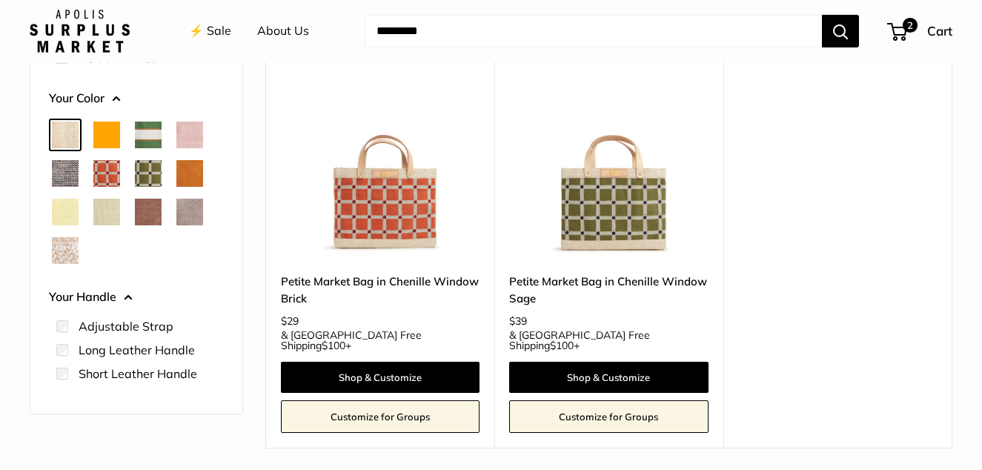
scroll to position [188, 0]
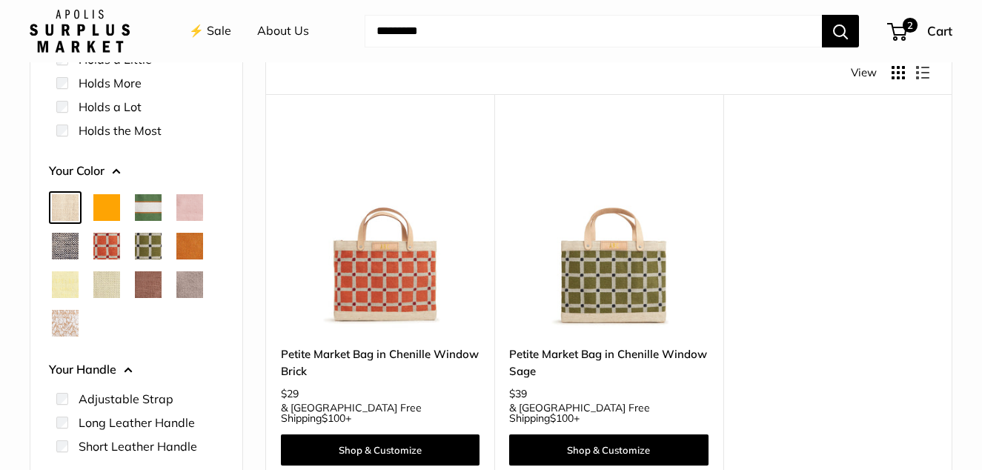
click at [189, 288] on span "Taupe" at bounding box center [189, 284] width 27 height 27
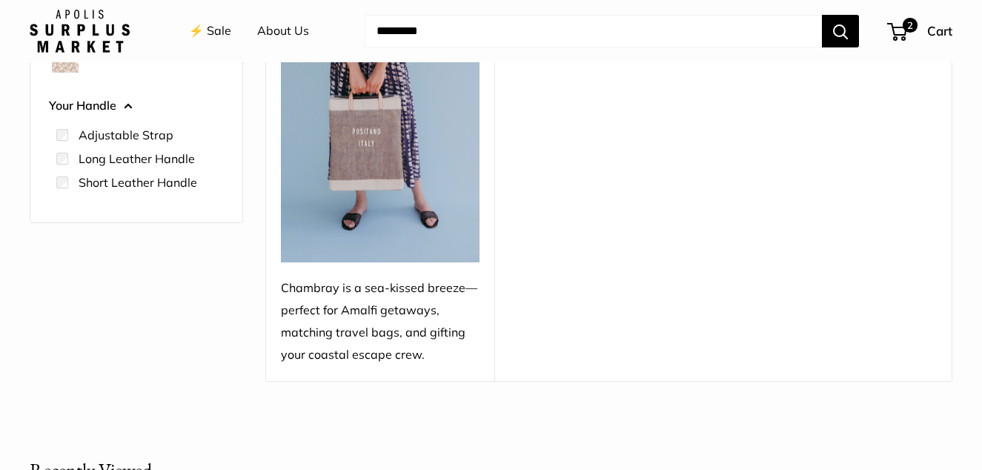
scroll to position [484, 0]
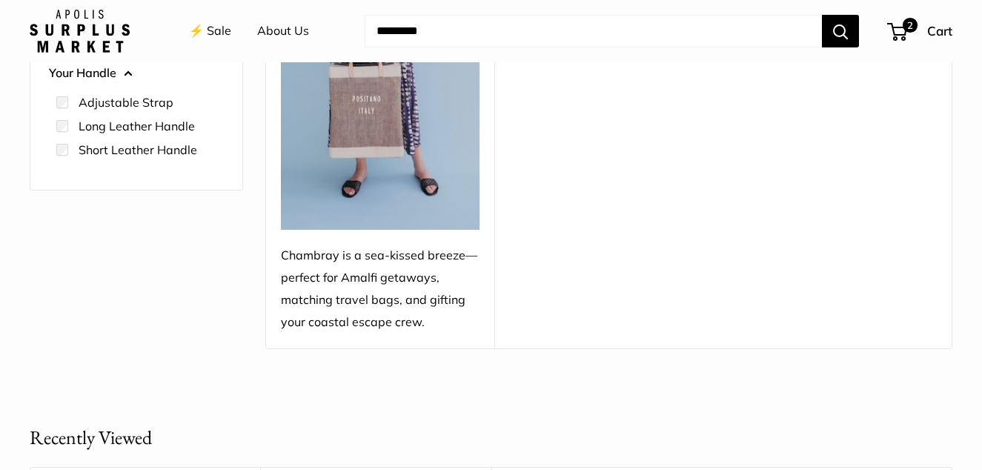
click at [350, 257] on div "Chambray is a sea-kissed breeze—perfect for Amalfi getaways, matching travel ba…" at bounding box center [380, 289] width 199 height 89
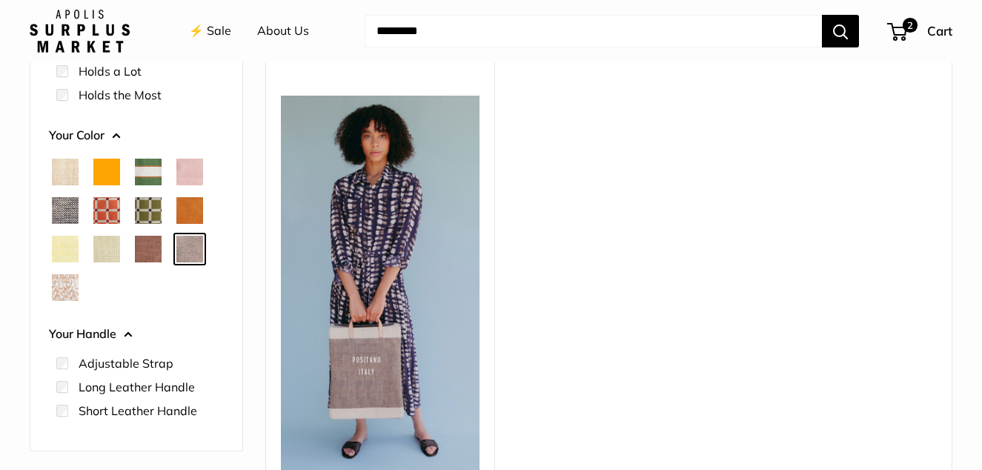
scroll to position [188, 0]
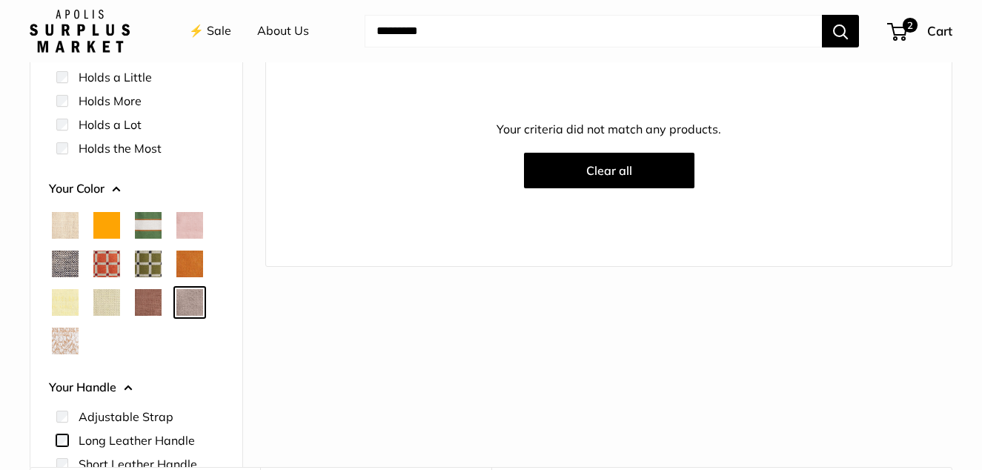
scroll to position [262, 0]
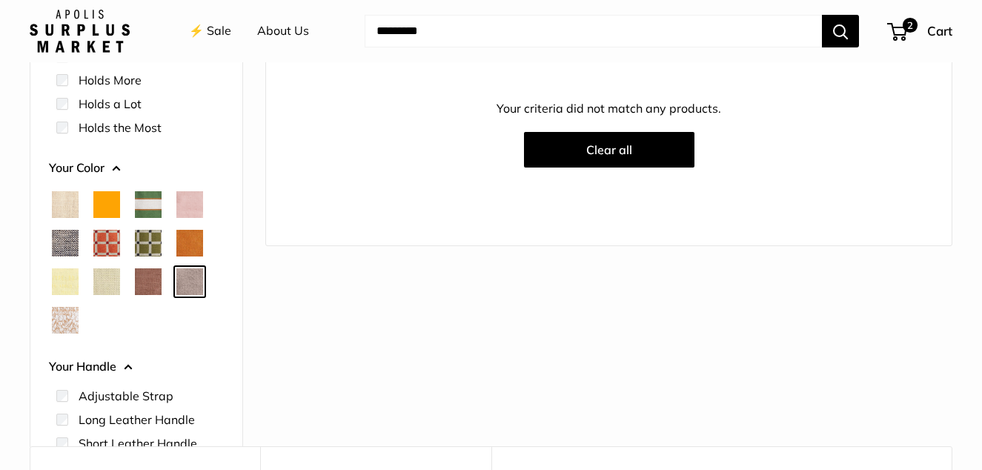
click at [156, 291] on span "Mustang" at bounding box center [148, 281] width 27 height 27
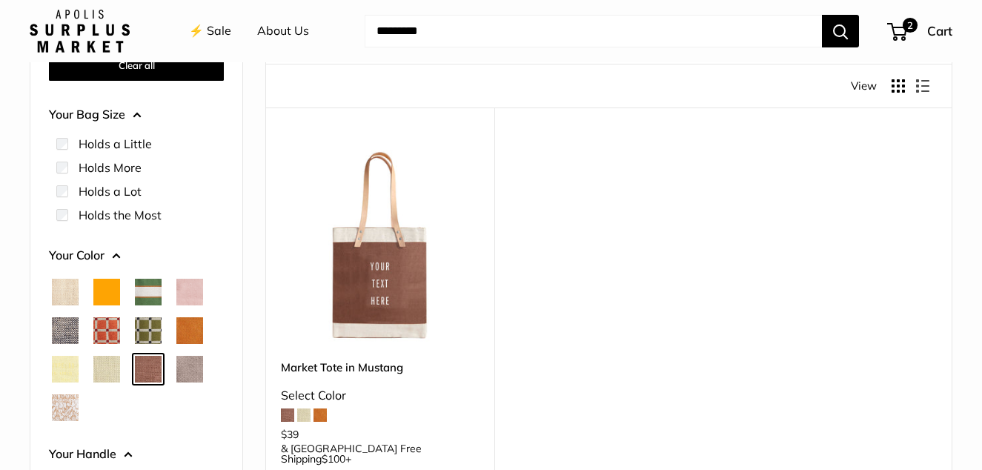
scroll to position [336, 0]
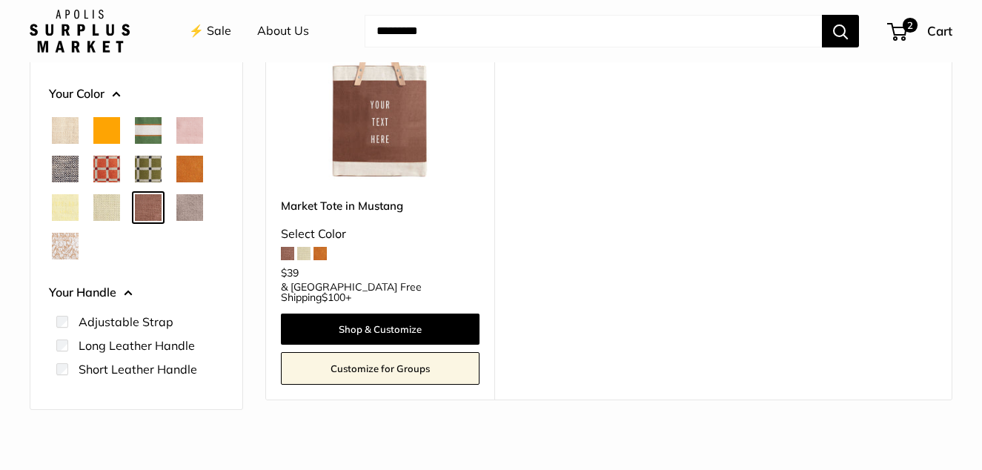
click at [105, 217] on span "Mint Sorbet" at bounding box center [106, 207] width 27 height 27
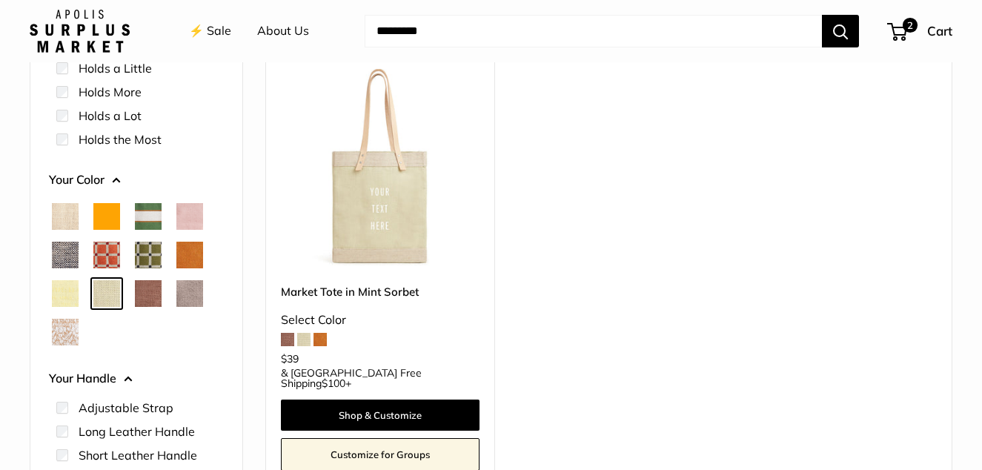
scroll to position [262, 0]
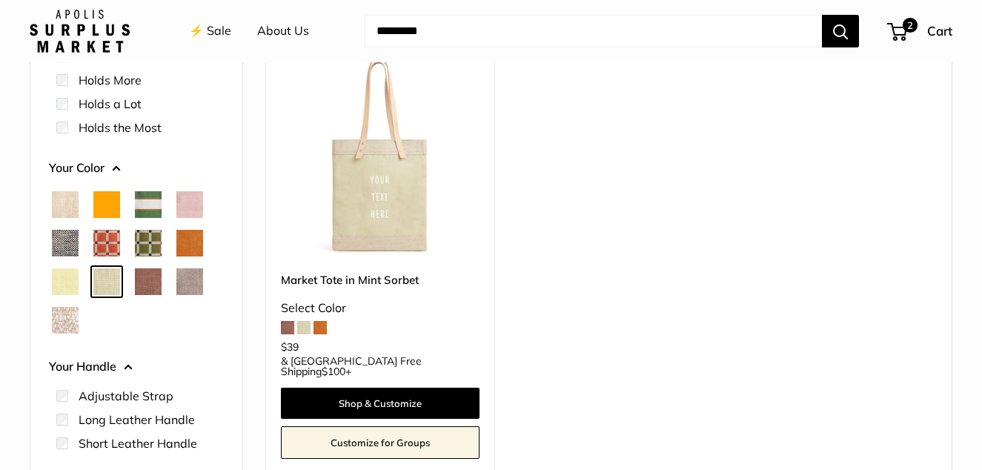
click at [70, 286] on span "Daisy" at bounding box center [65, 281] width 27 height 27
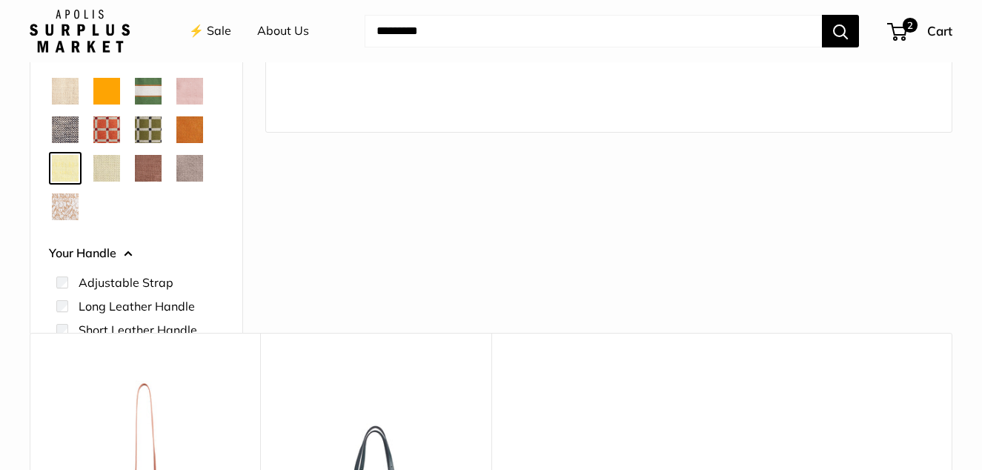
scroll to position [410, 0]
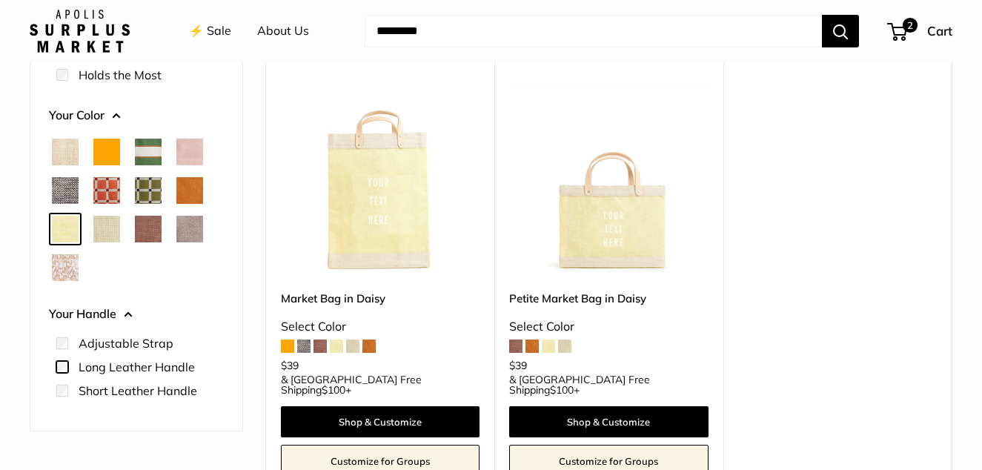
scroll to position [262, 0]
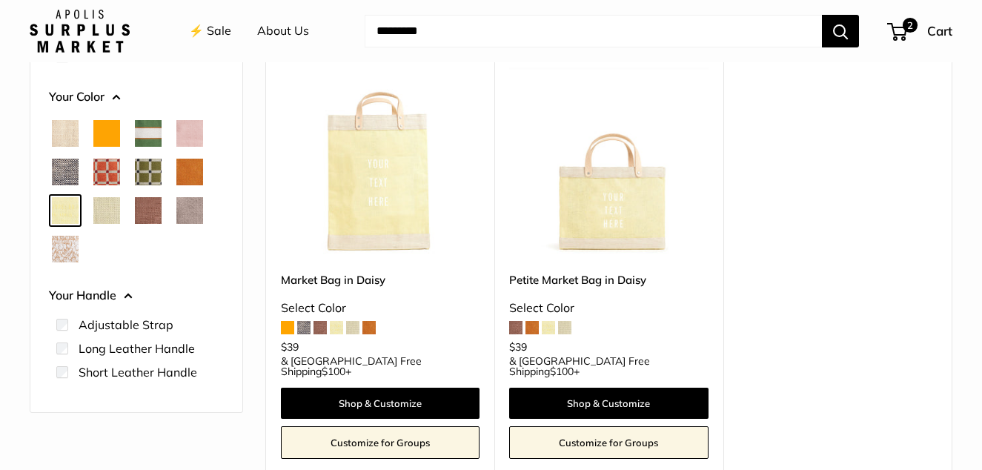
click at [360, 275] on link "Market Bag in Daisy" at bounding box center [380, 279] width 199 height 17
click at [62, 248] on span "White Porcelain" at bounding box center [65, 249] width 27 height 27
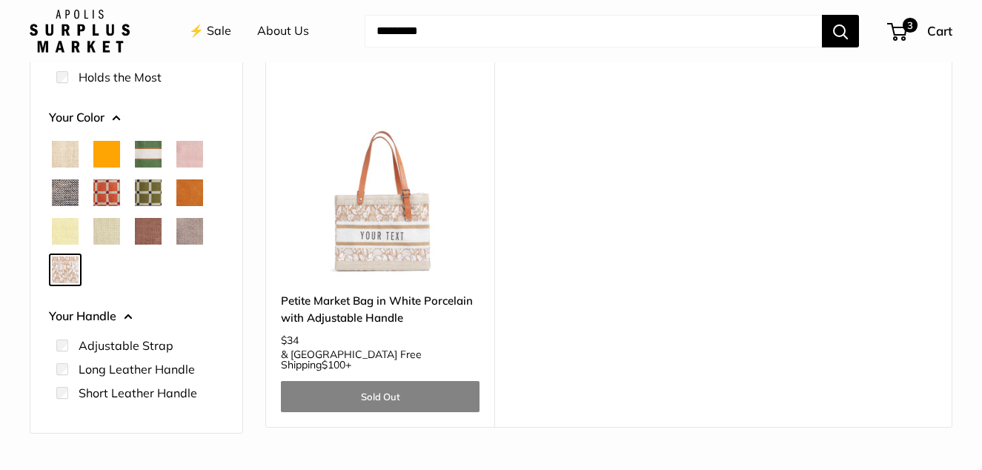
scroll to position [262, 0]
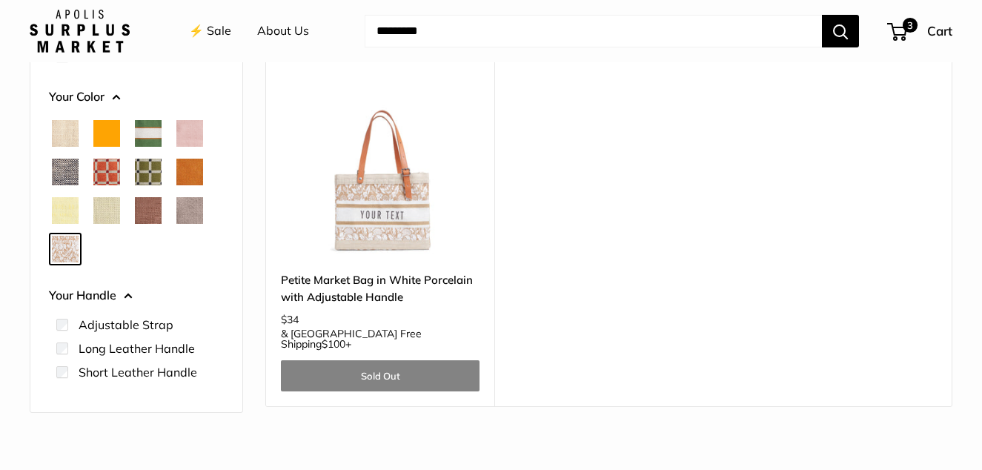
click at [188, 212] on span "Taupe" at bounding box center [189, 210] width 27 height 27
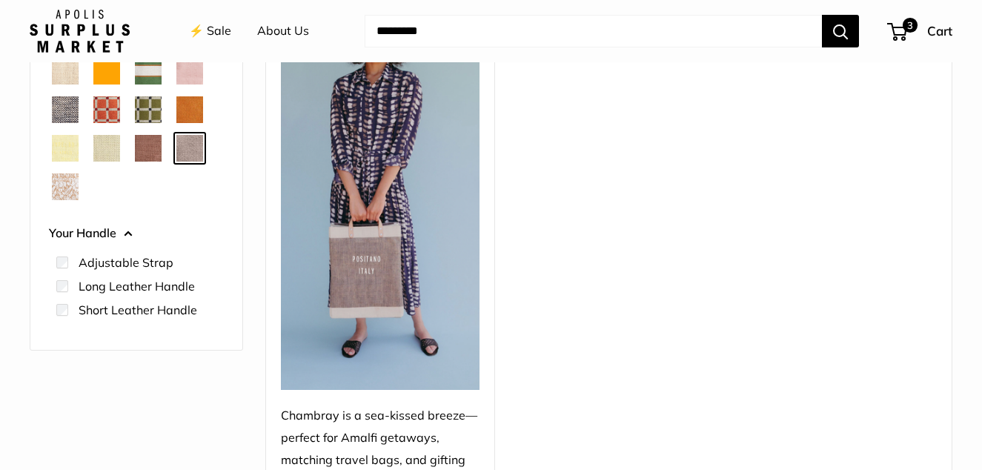
scroll to position [336, 0]
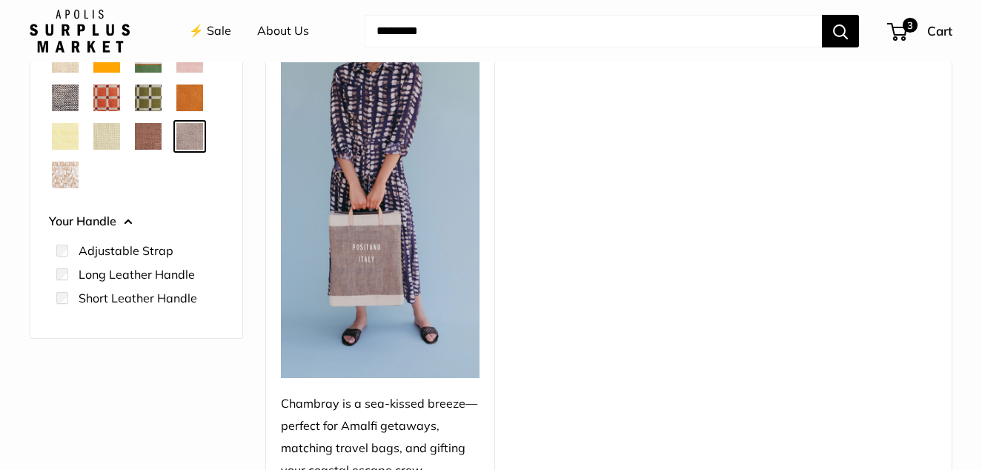
click at [152, 136] on span "Mustang" at bounding box center [148, 136] width 27 height 27
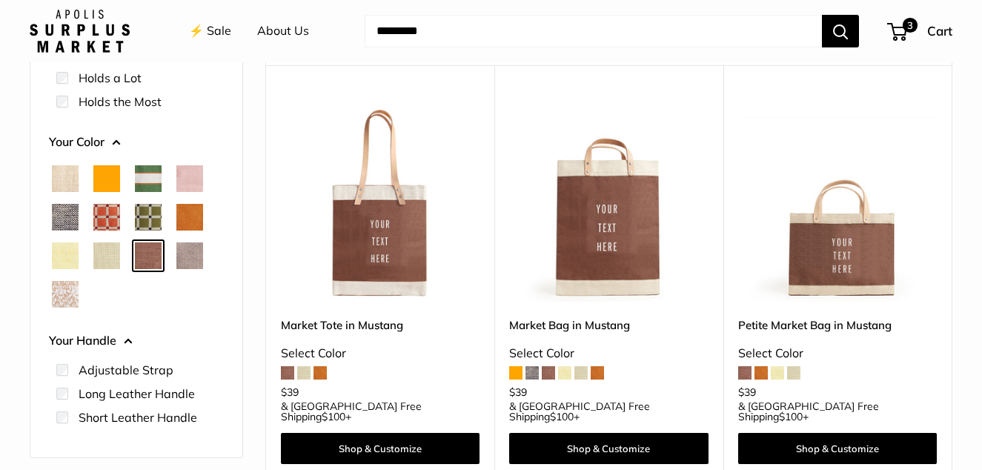
scroll to position [262, 0]
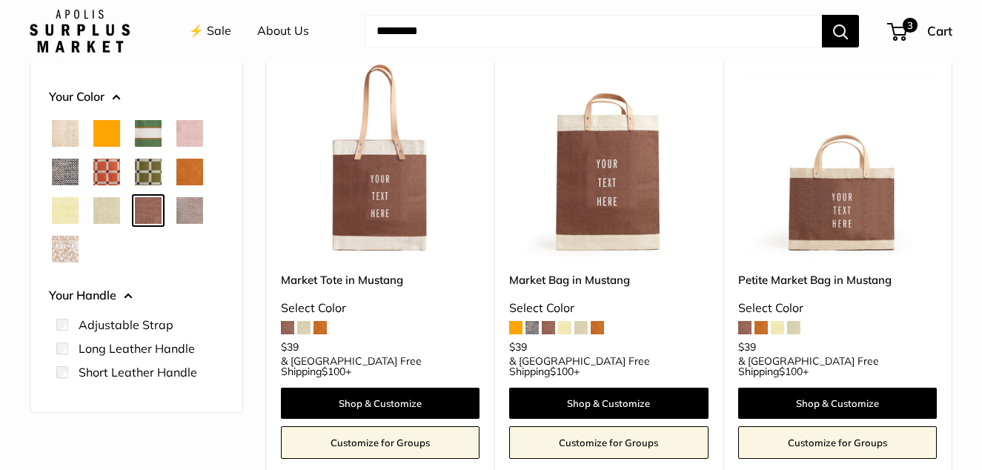
click at [105, 211] on span "Mint Sorbet" at bounding box center [106, 210] width 27 height 27
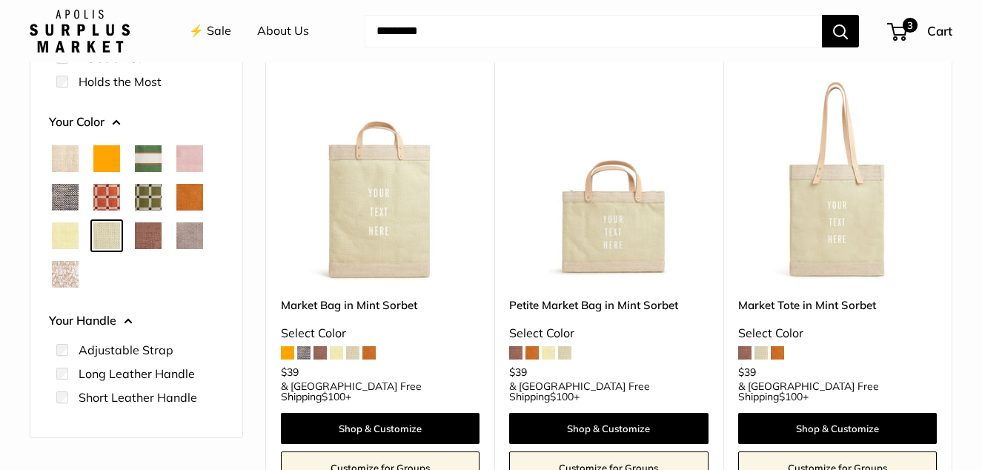
scroll to position [262, 0]
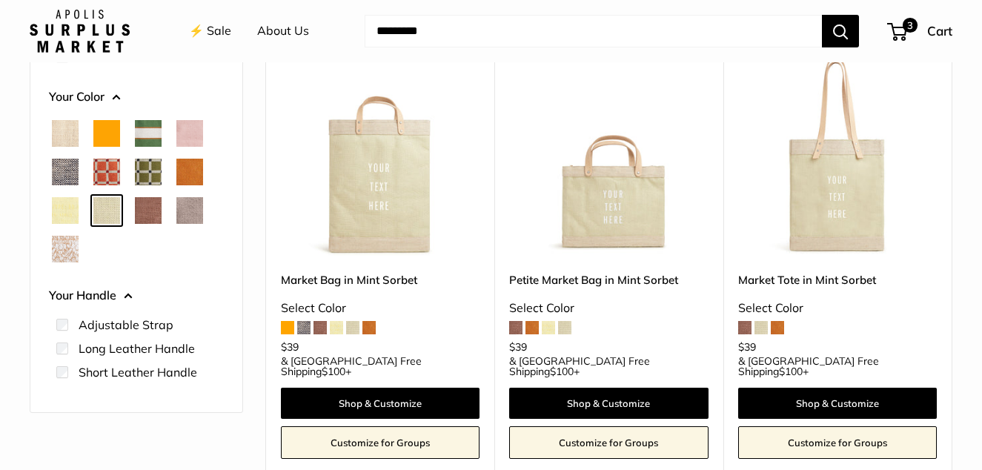
click at [551, 275] on link "Petite Market Bag in Mint Sorbet" at bounding box center [608, 279] width 199 height 17
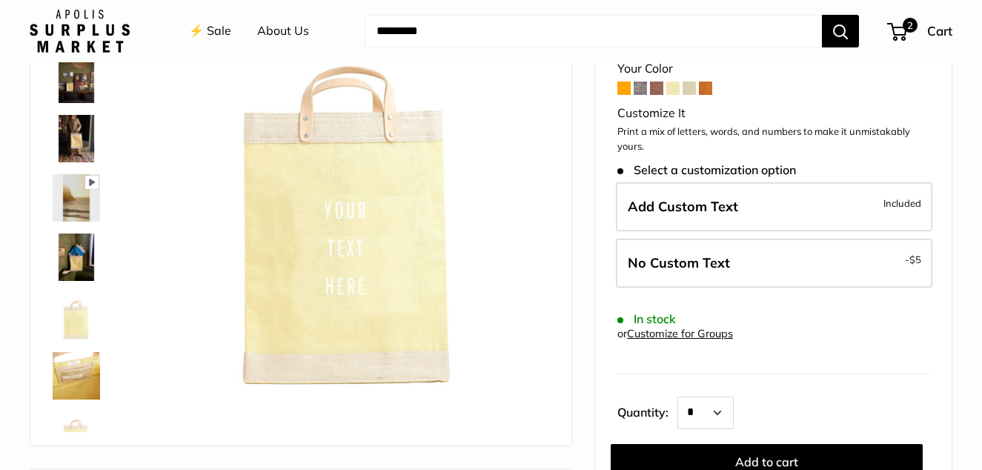
scroll to position [148, 0]
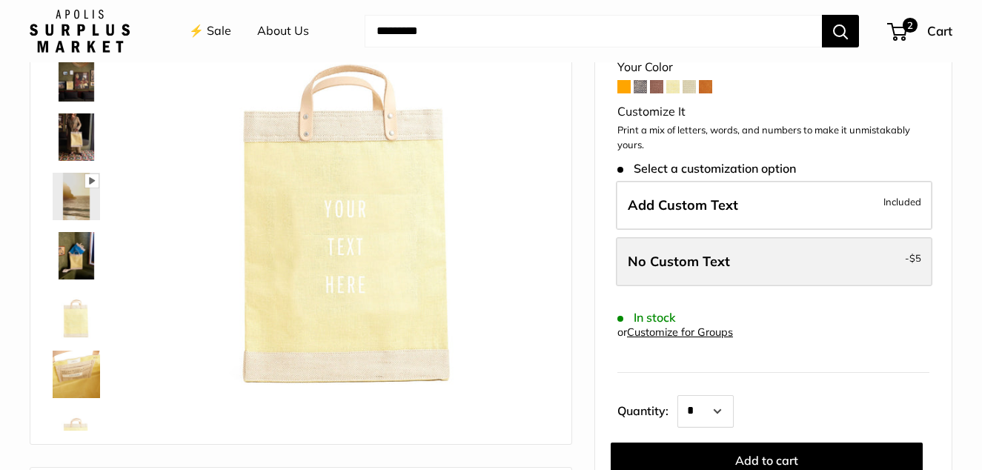
click at [675, 255] on span "No Custom Text" at bounding box center [679, 261] width 102 height 17
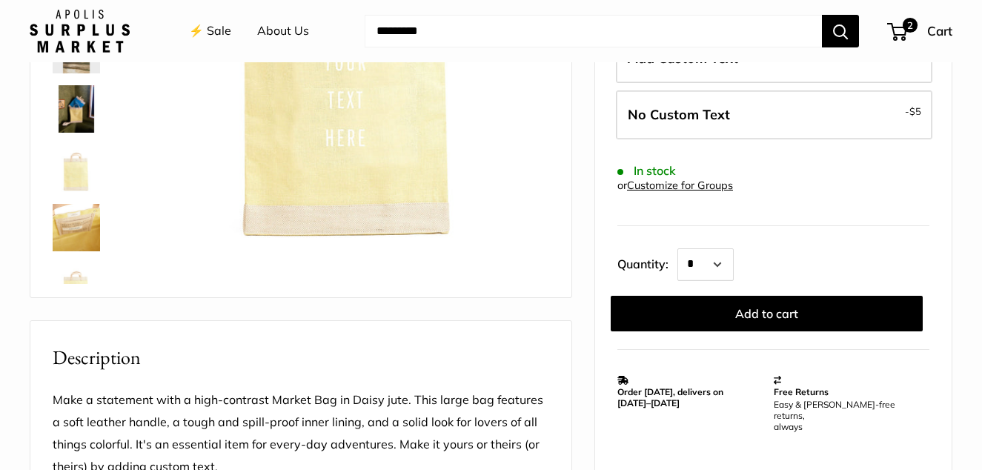
scroll to position [297, 0]
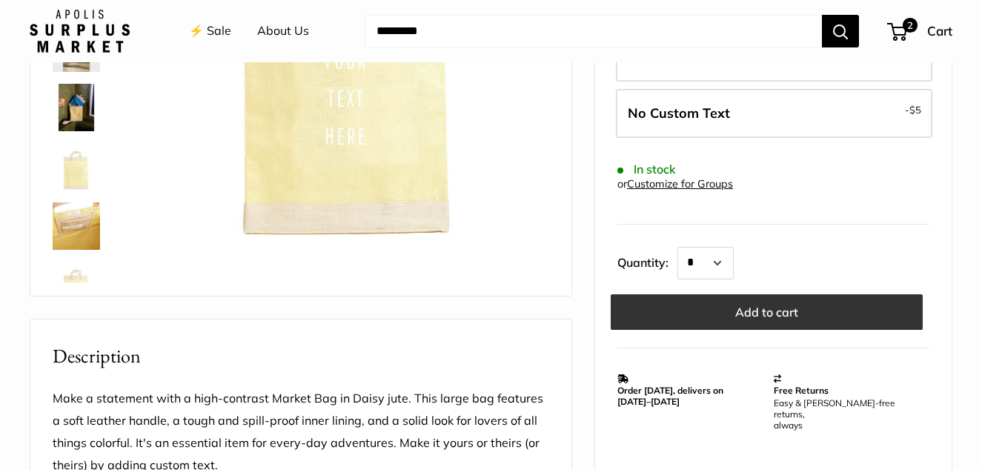
click at [769, 311] on button "Add to cart" at bounding box center [767, 312] width 312 height 36
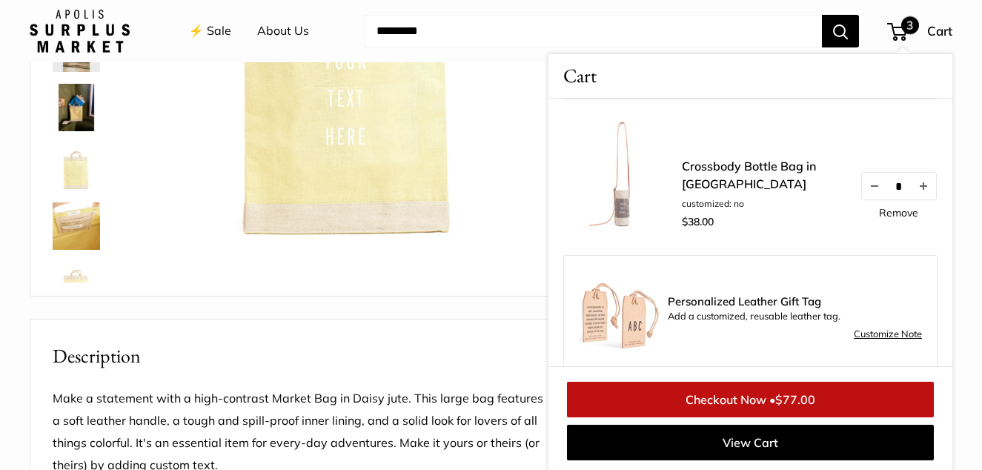
scroll to position [165, 0]
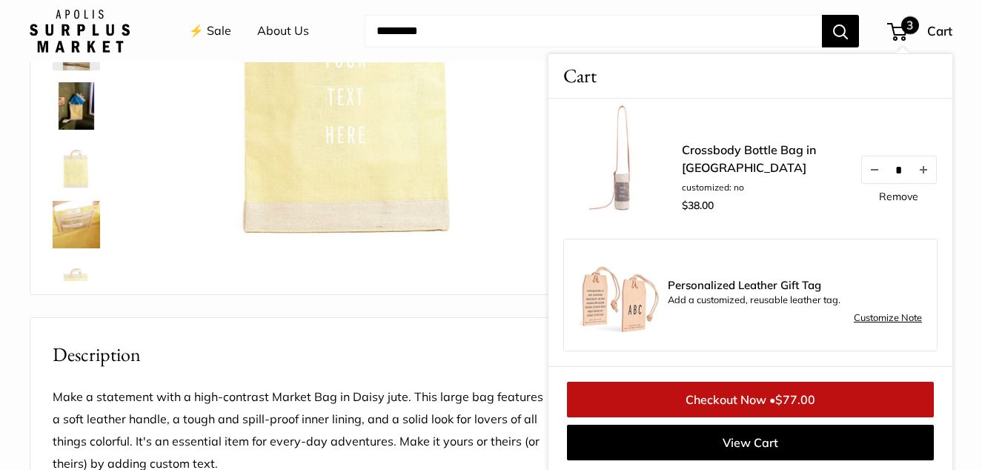
click at [190, 235] on img at bounding box center [349, 45] width 400 height 400
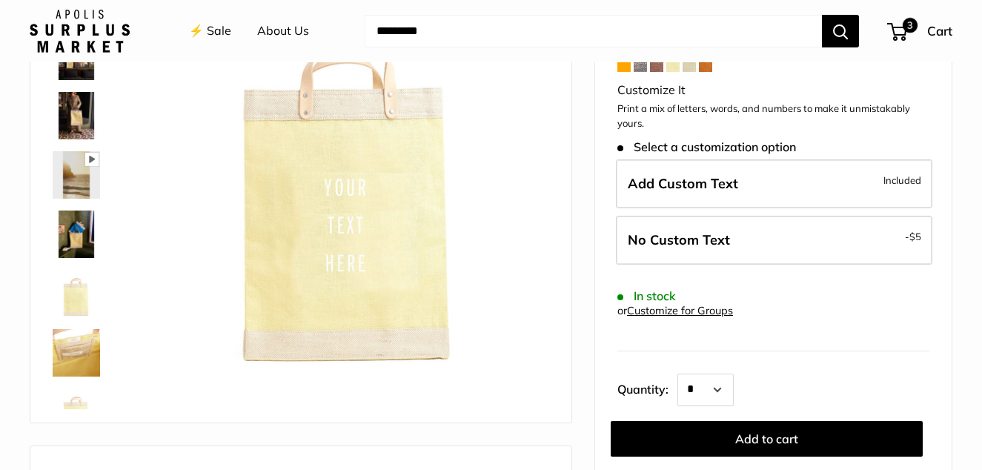
scroll to position [150, 0]
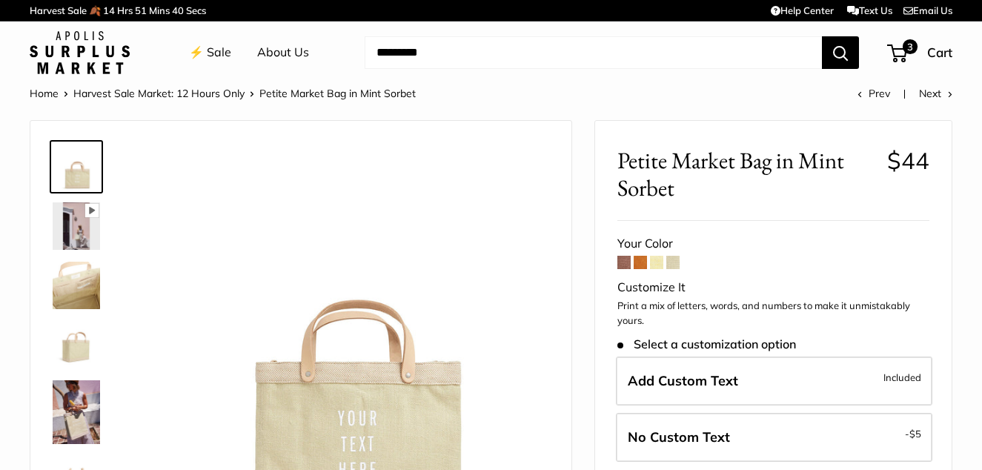
click at [672, 262] on span at bounding box center [673, 262] width 13 height 13
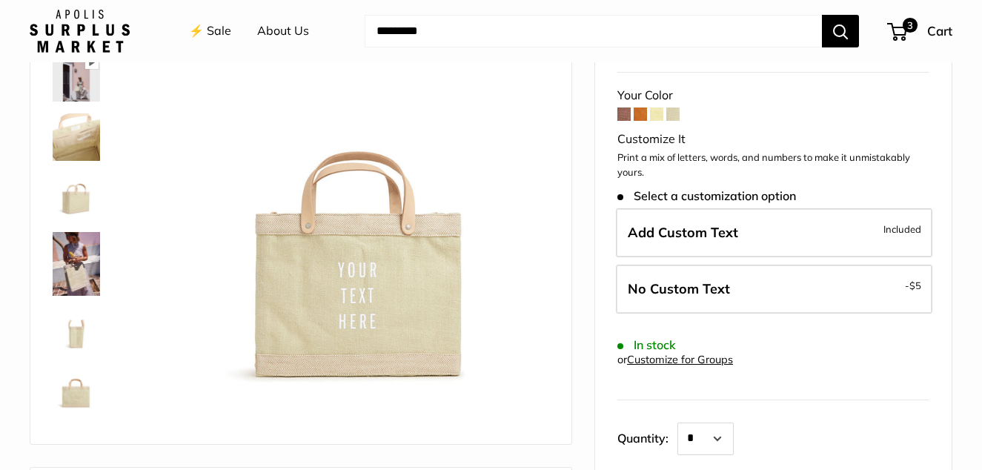
click at [657, 114] on span at bounding box center [656, 114] width 13 height 13
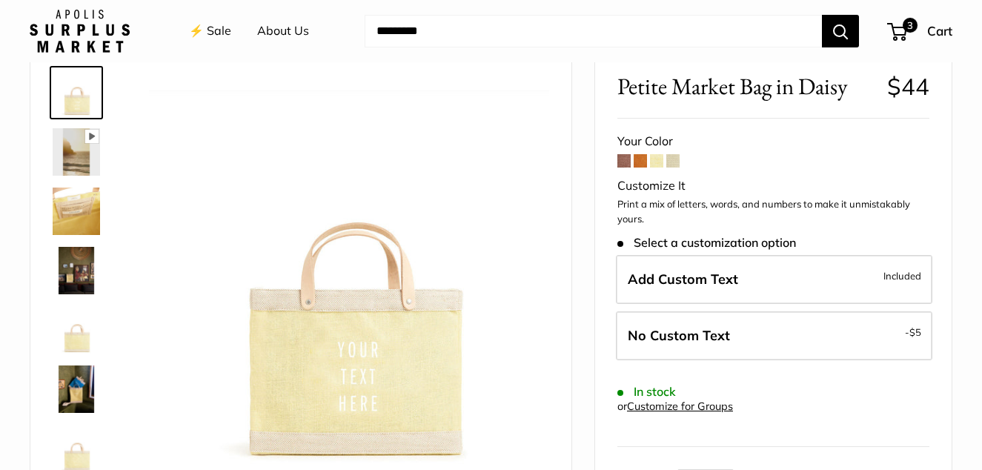
scroll to position [148, 0]
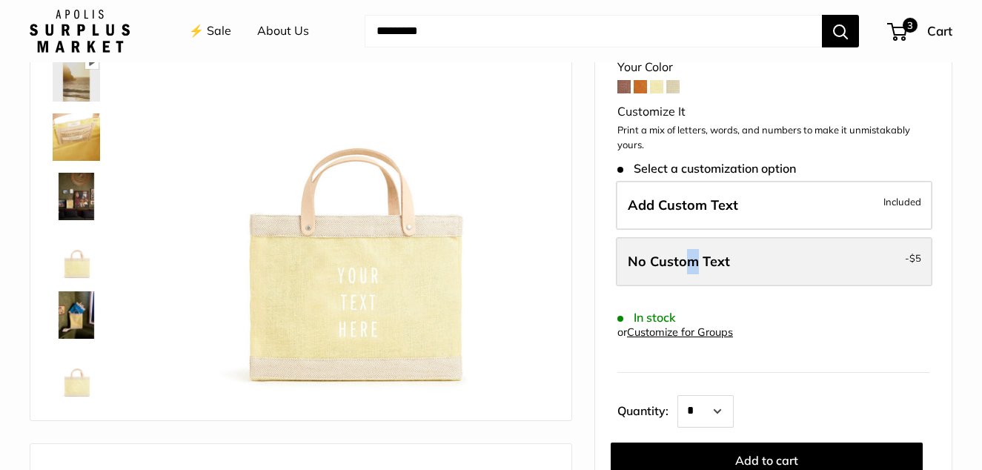
click at [692, 265] on span "No Custom Text" at bounding box center [679, 261] width 102 height 17
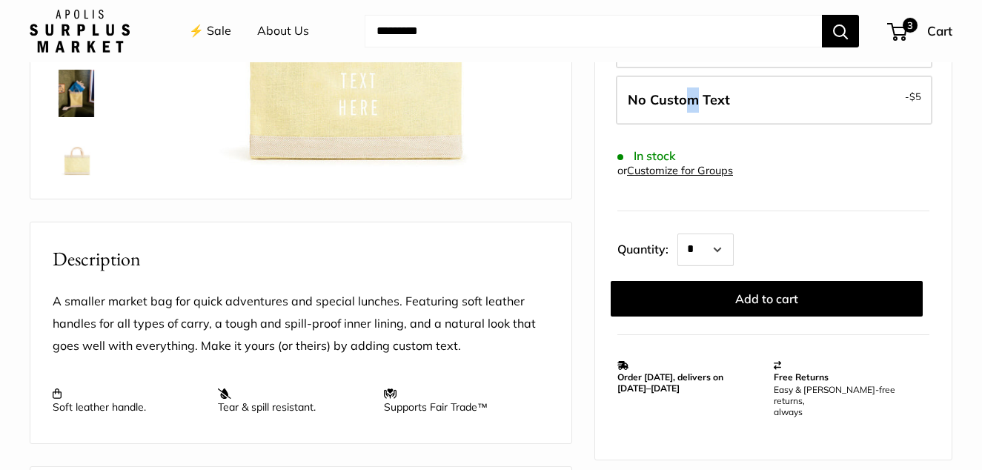
scroll to position [371, 0]
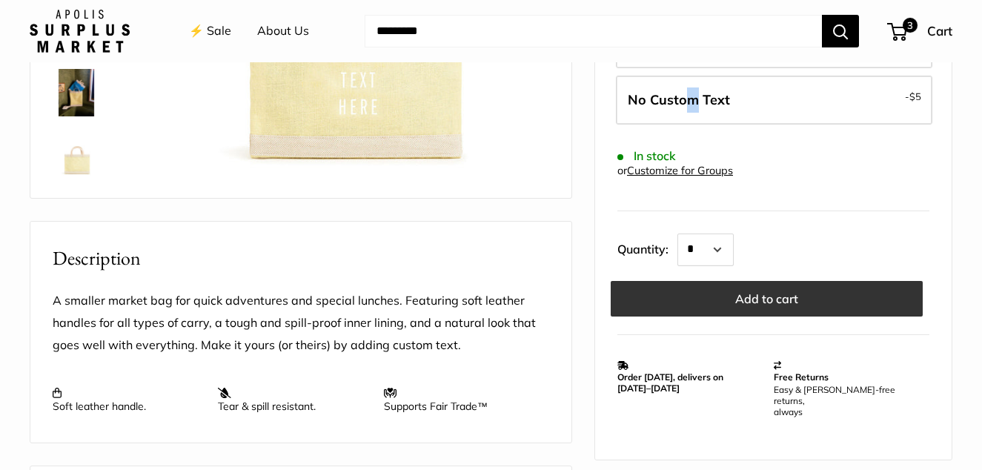
click at [769, 292] on button "Add to cart" at bounding box center [767, 299] width 312 height 36
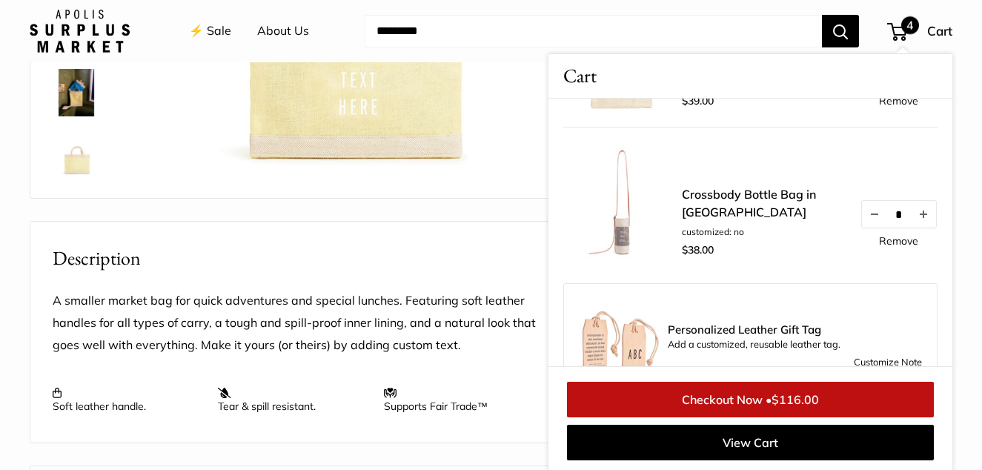
scroll to position [314, 0]
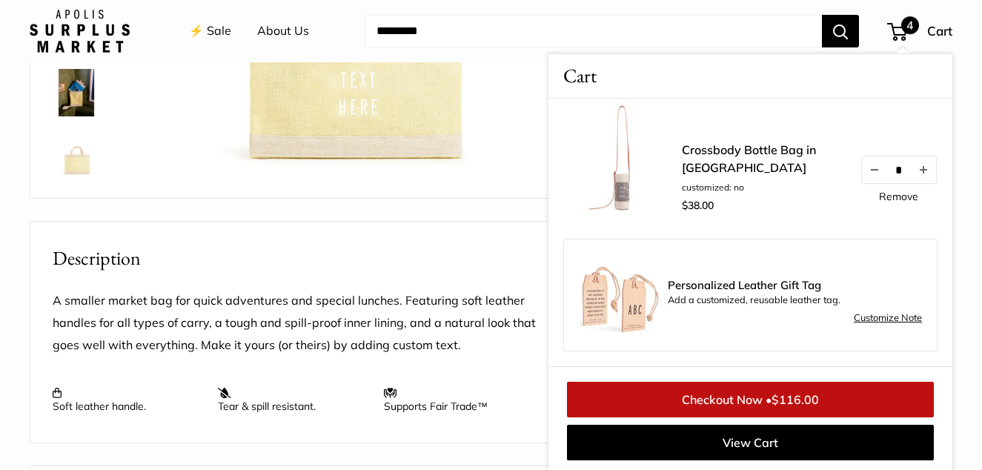
click at [771, 390] on link "Checkout Now • $116.00" at bounding box center [750, 400] width 367 height 36
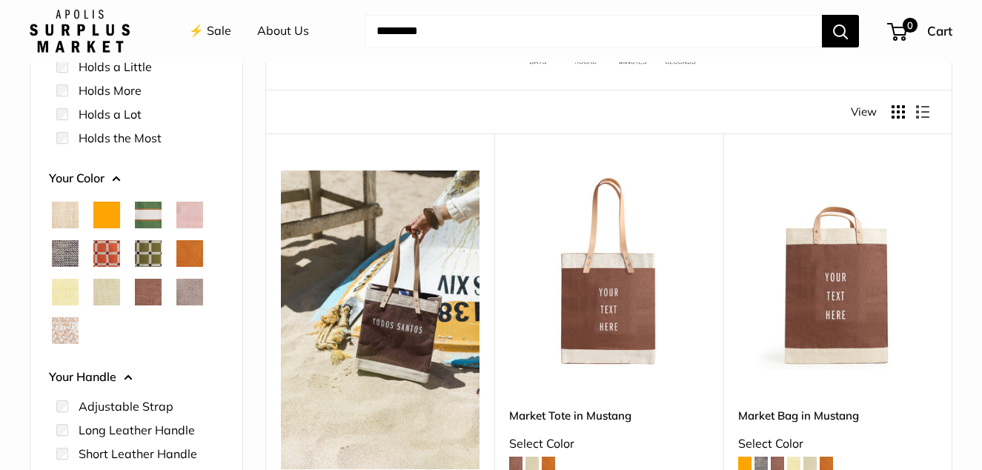
click at [199, 215] on span "Blush" at bounding box center [189, 215] width 27 height 27
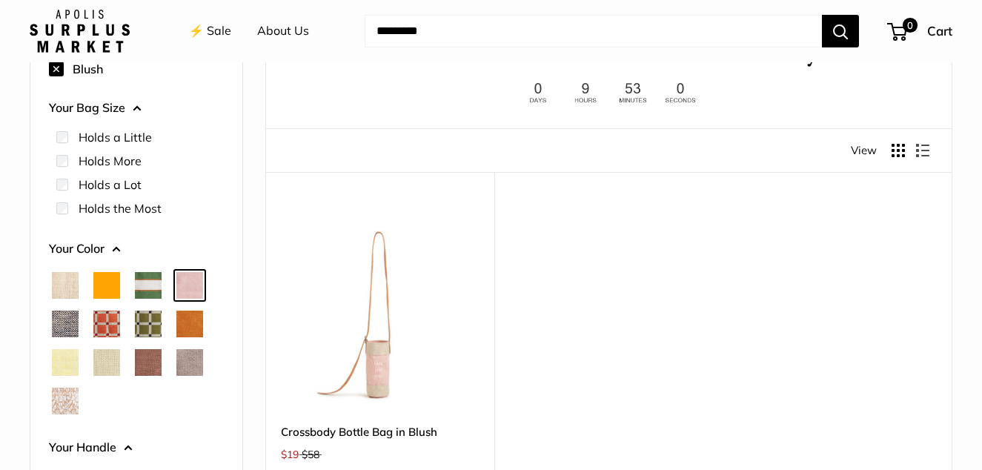
scroll to position [262, 0]
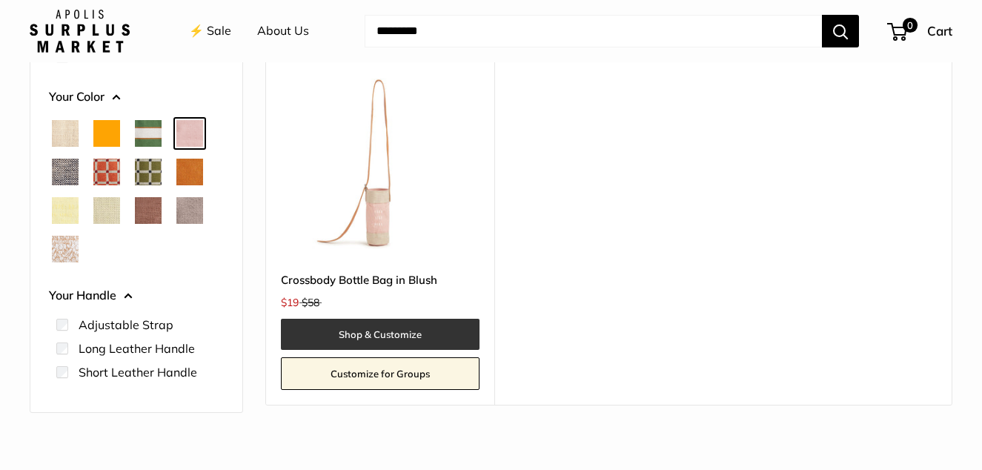
click at [358, 333] on link "Shop & Customize" at bounding box center [380, 334] width 199 height 31
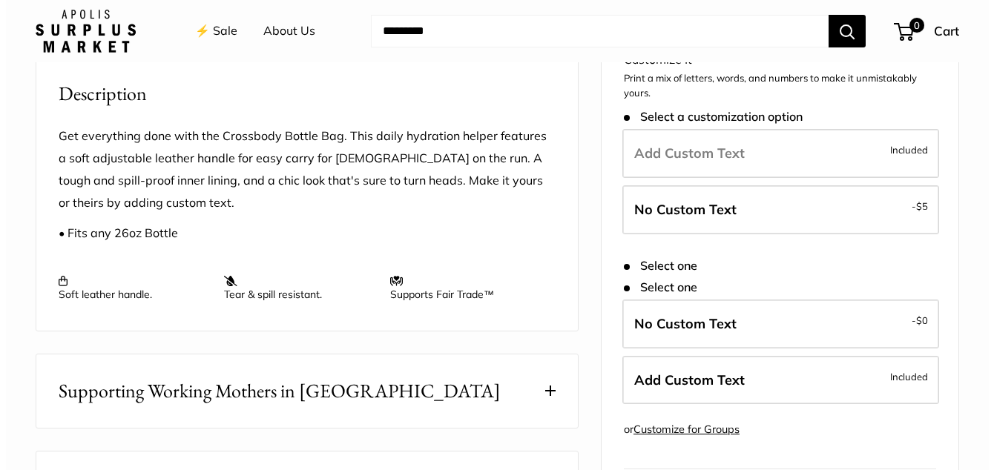
scroll to position [519, 0]
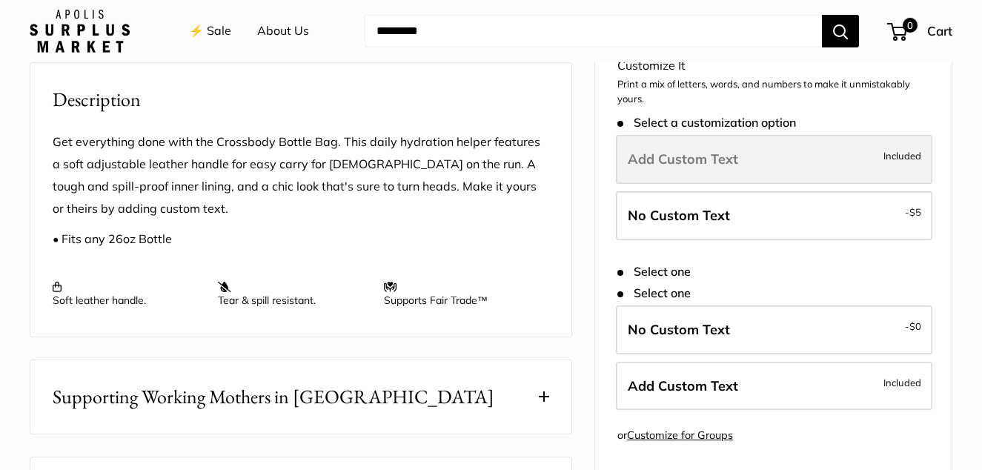
click at [820, 171] on label "Add Custom Text Included" at bounding box center [774, 160] width 317 height 49
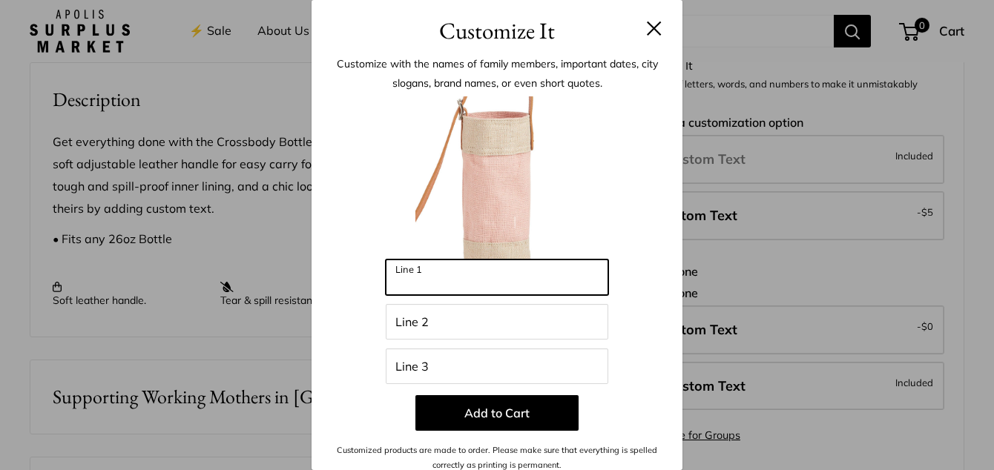
click at [463, 285] on input "Line 1" at bounding box center [497, 277] width 222 height 36
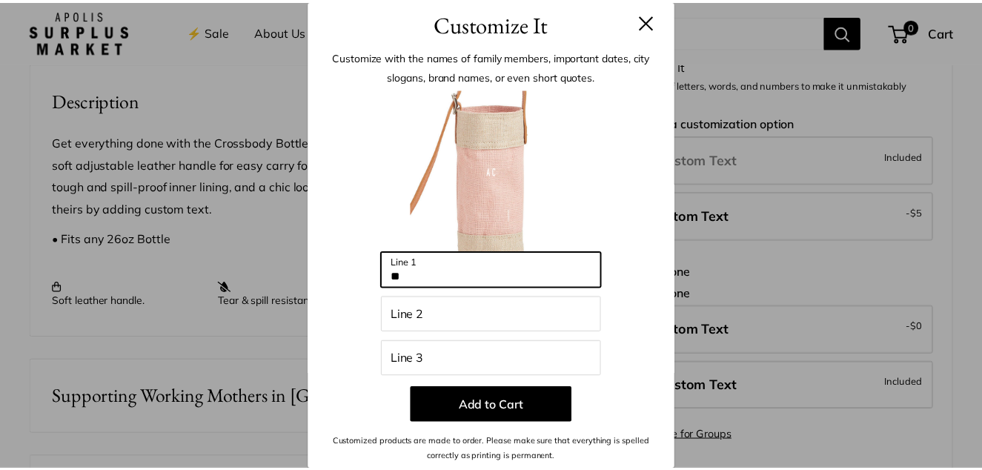
scroll to position [9, 0]
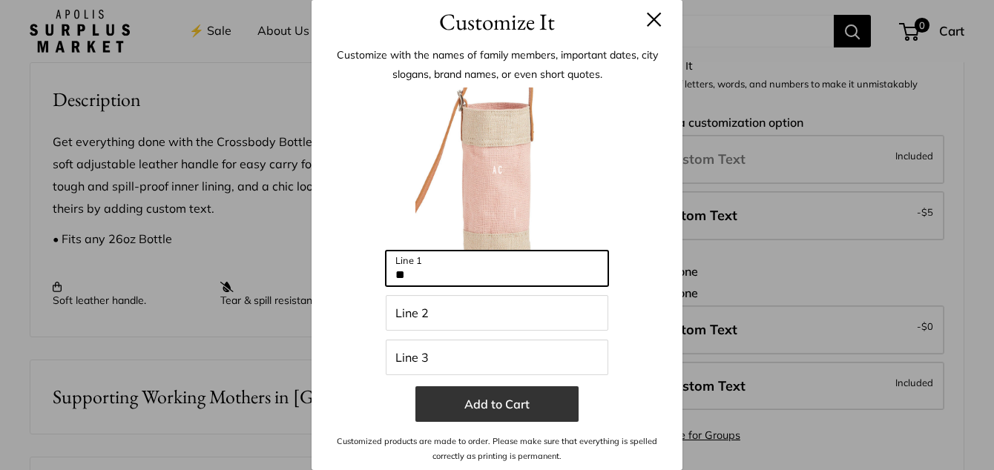
type input "**"
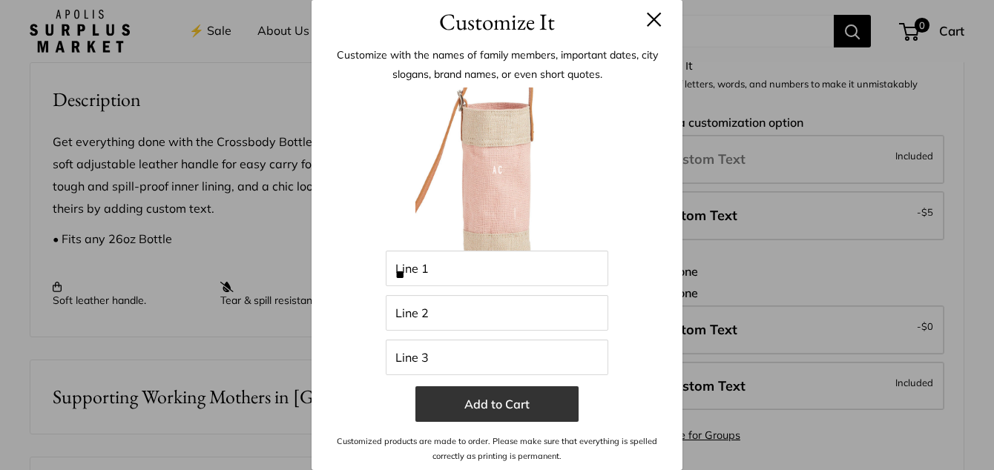
click at [480, 402] on button "Add to Cart" at bounding box center [496, 404] width 163 height 36
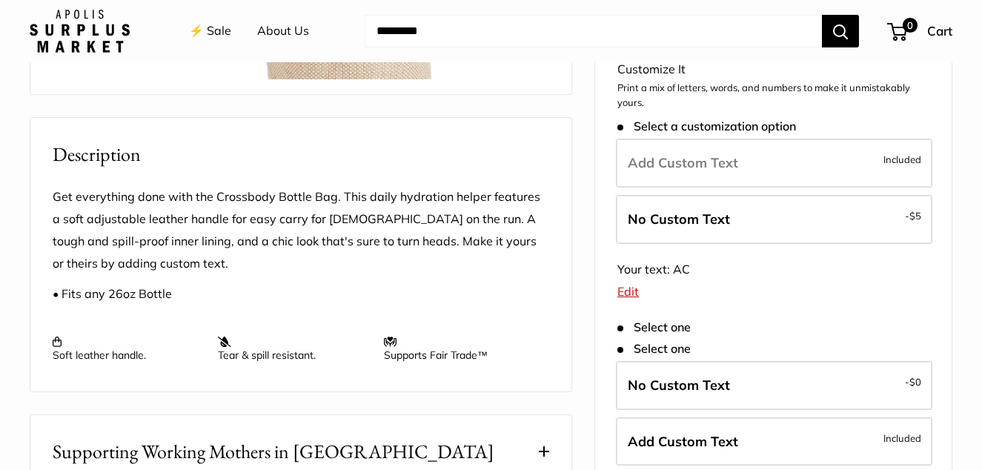
scroll to position [445, 0]
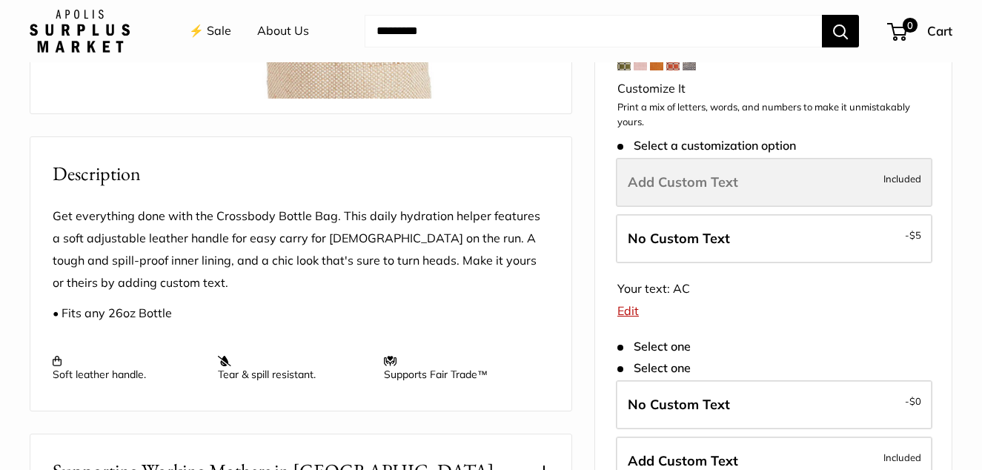
click at [885, 188] on span "Included" at bounding box center [903, 179] width 38 height 18
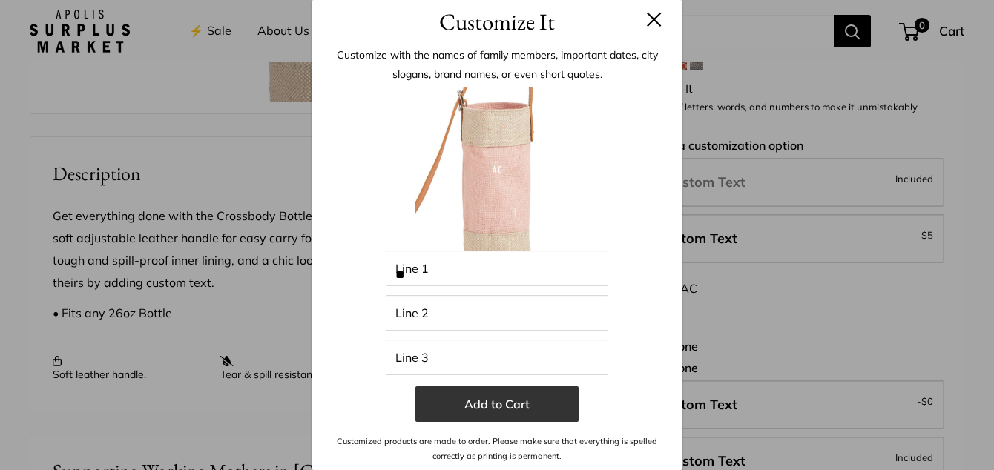
click at [513, 400] on button "Add to Cart" at bounding box center [496, 404] width 163 height 36
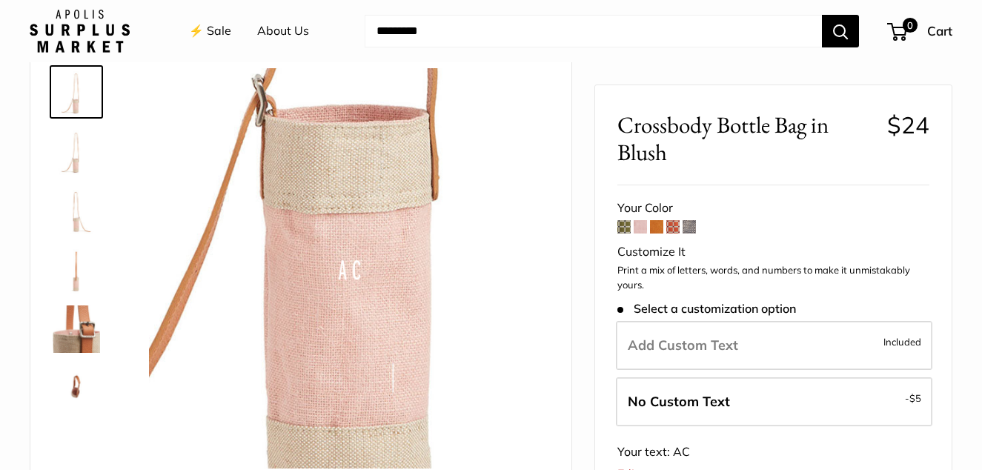
scroll to position [74, 0]
click at [672, 230] on span at bounding box center [673, 226] width 13 height 13
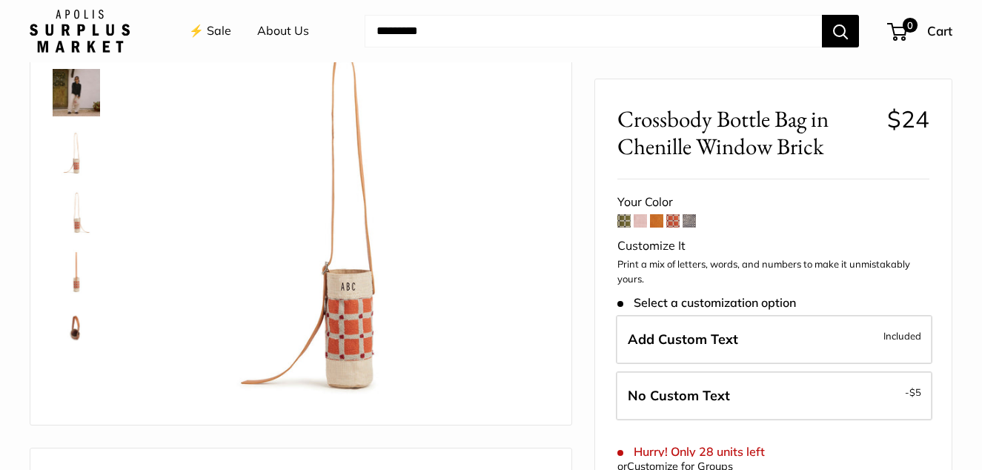
scroll to position [74, 0]
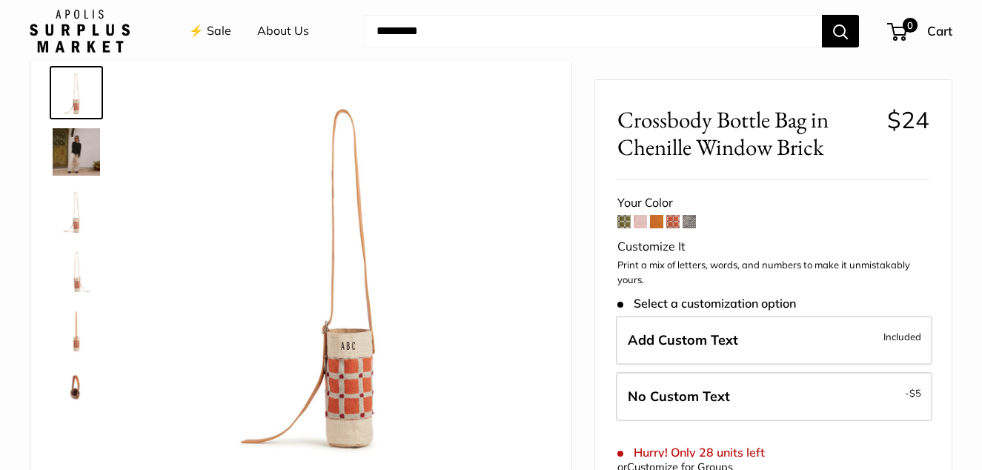
click at [75, 340] on img at bounding box center [76, 329] width 47 height 47
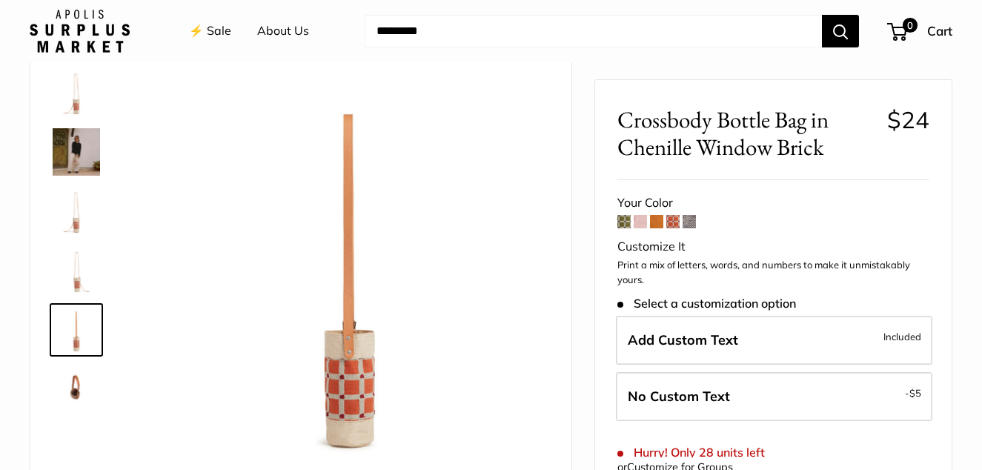
click at [622, 222] on span at bounding box center [624, 221] width 13 height 13
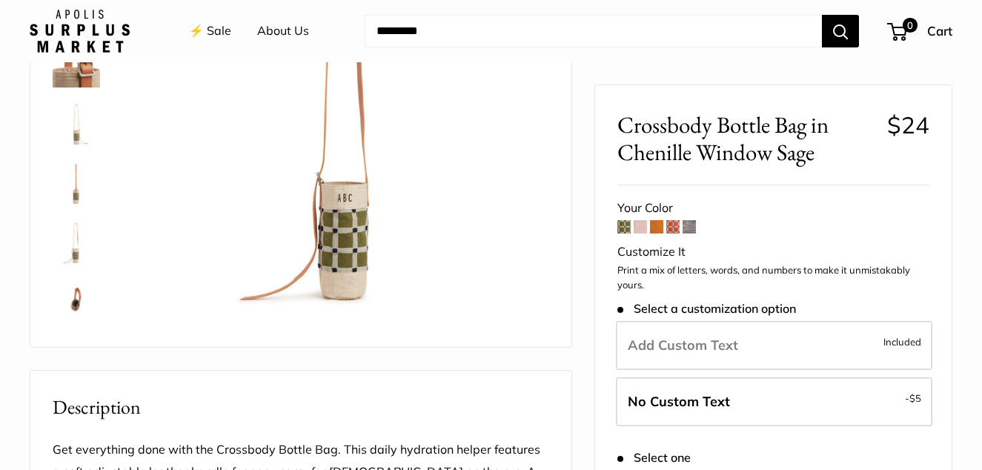
click at [660, 228] on span at bounding box center [656, 226] width 13 height 13
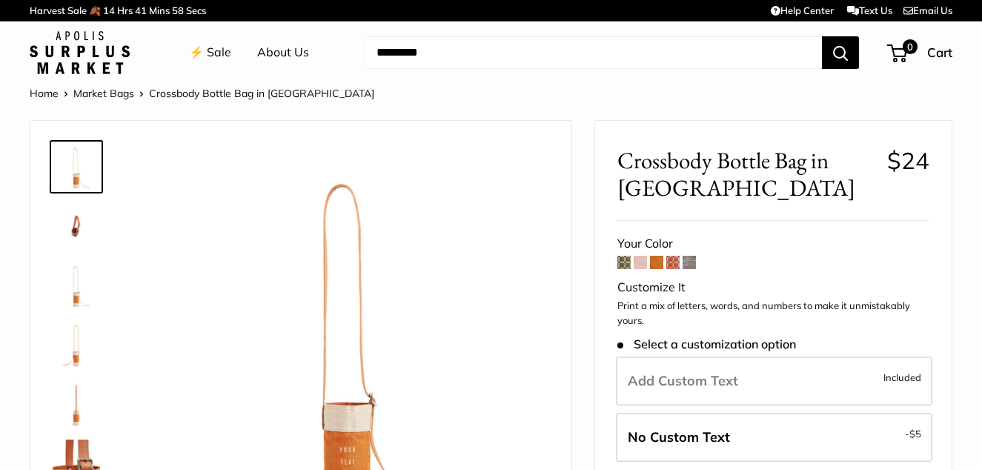
click at [641, 261] on span at bounding box center [640, 262] width 13 height 13
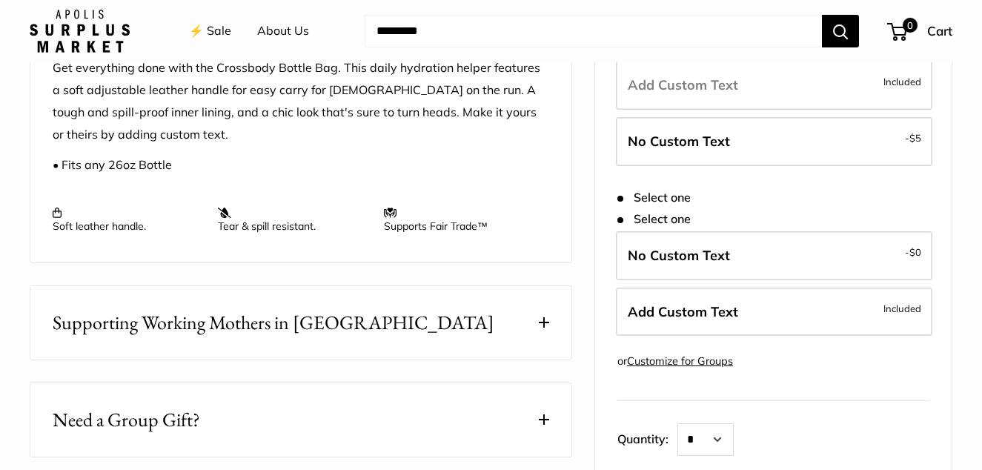
scroll to position [519, 0]
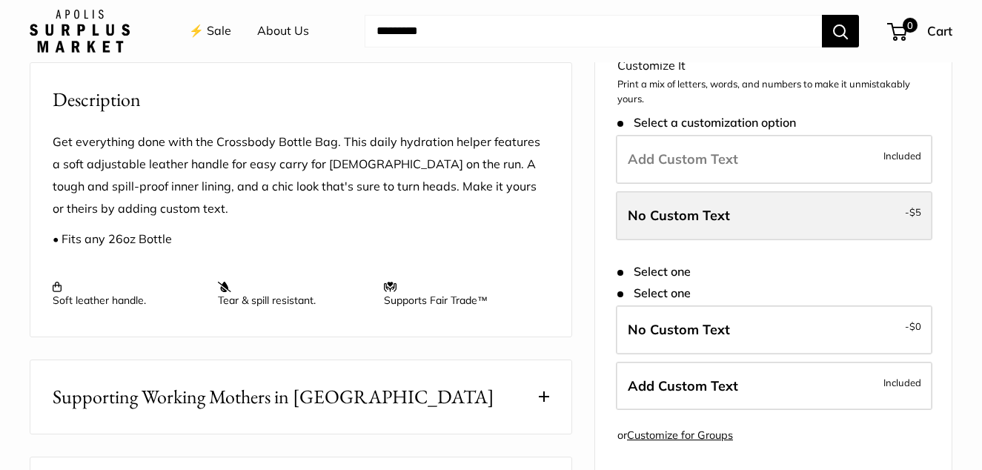
click at [896, 216] on label "No Custom Text - $5" at bounding box center [774, 215] width 317 height 49
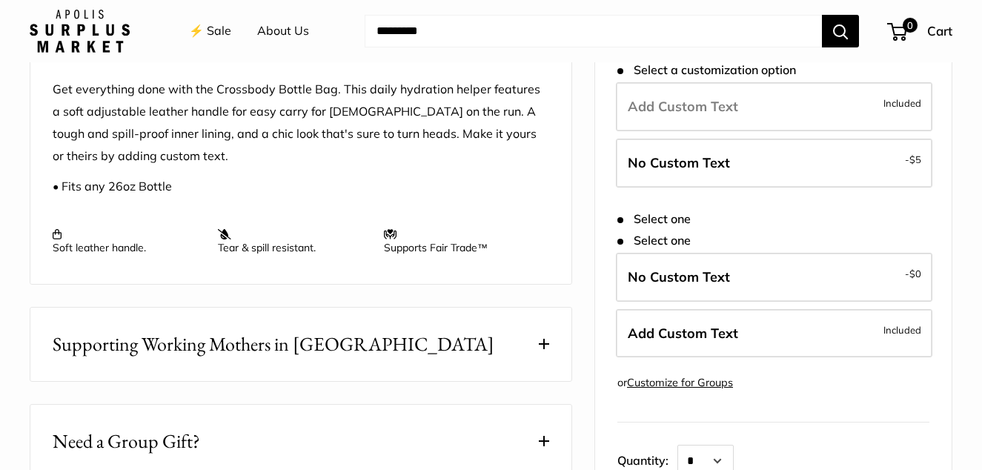
scroll to position [816, 0]
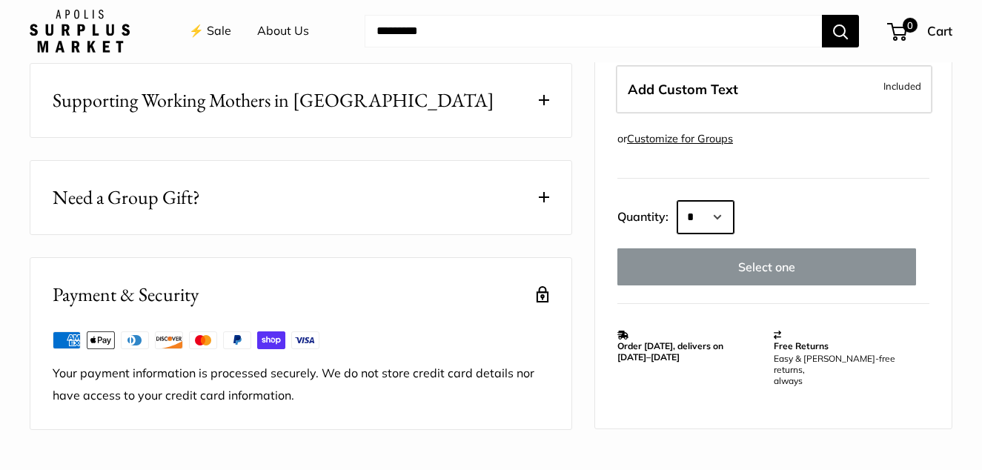
click at [727, 228] on select "* * * * * * * * * *** *** *** *** *** *** *** *** *** *** *** *** *** *** *** *…" at bounding box center [706, 218] width 56 height 33
click at [678, 212] on select "* * * * * * * * * *** *** *** *** *** *** *** *** *** *** *** *** *** *** *** *…" at bounding box center [706, 218] width 56 height 33
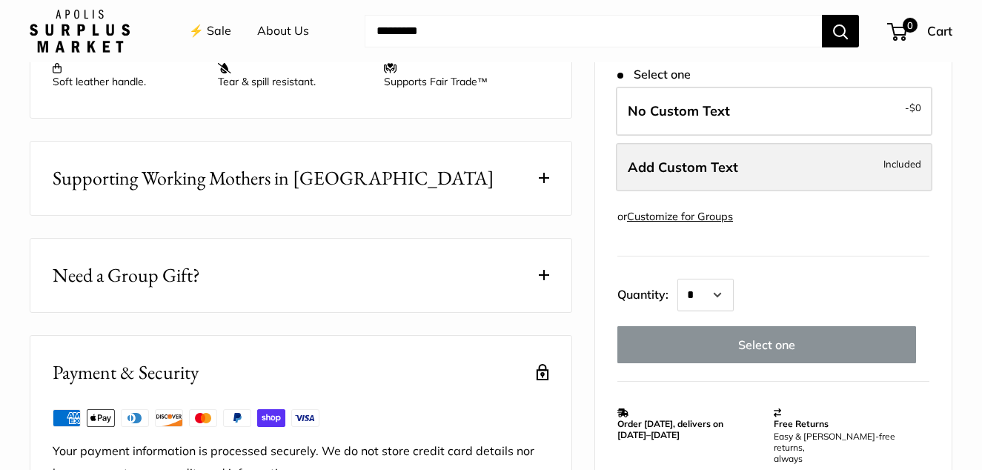
scroll to position [667, 0]
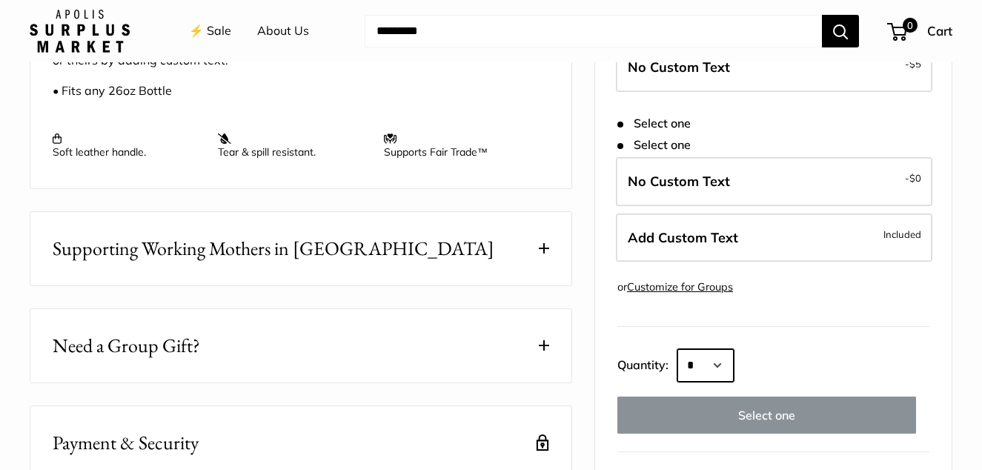
click at [731, 377] on select "* * * * * * * * * *** *** *** *** *** *** *** *** *** *** *** *** *** *** *** *…" at bounding box center [706, 366] width 56 height 33
select select "*"
click at [678, 360] on select "* * * * * * * * * *** *** *** *** *** *** *** *** *** *** *** *** *** *** *** *…" at bounding box center [706, 366] width 56 height 33
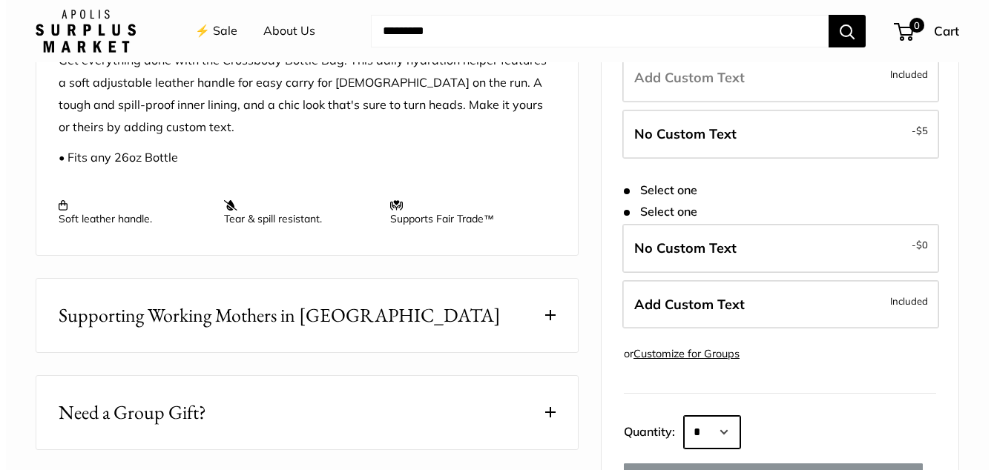
scroll to position [519, 0]
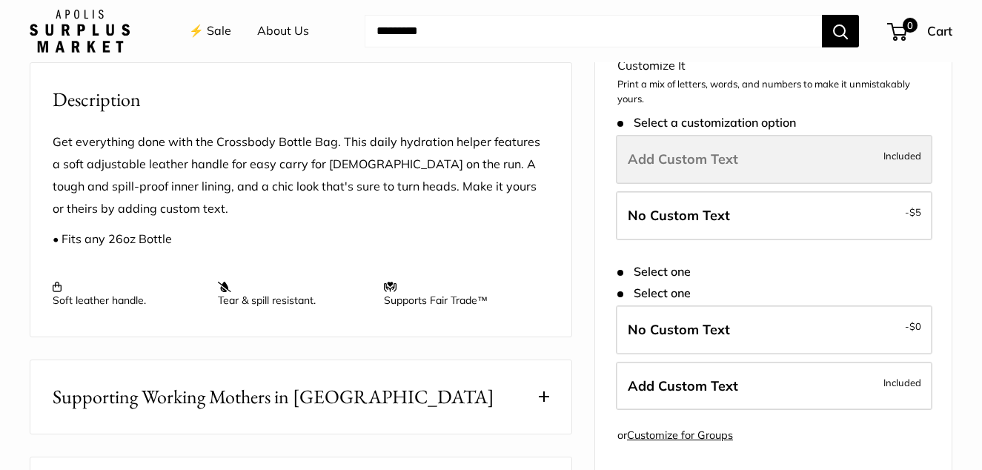
click at [882, 162] on label "Add Custom Text Included" at bounding box center [774, 160] width 317 height 49
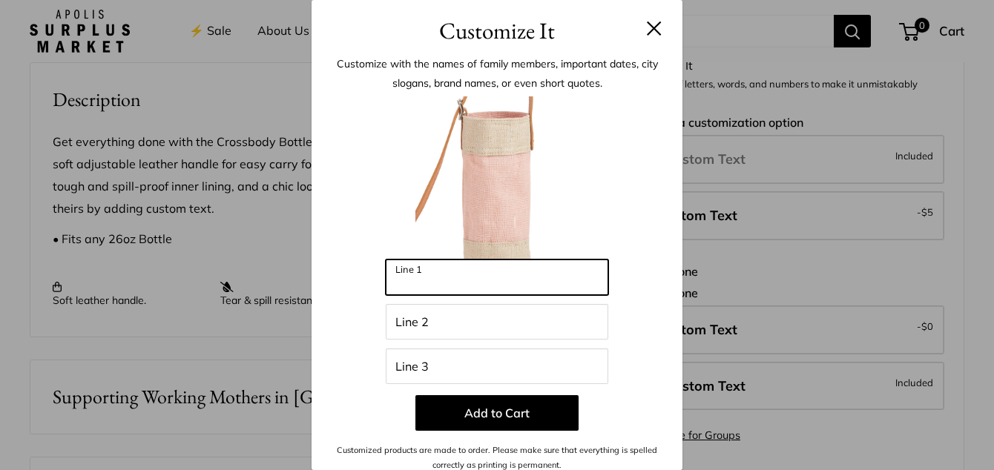
click at [475, 287] on input "Line 1" at bounding box center [497, 277] width 222 height 36
type input "**"
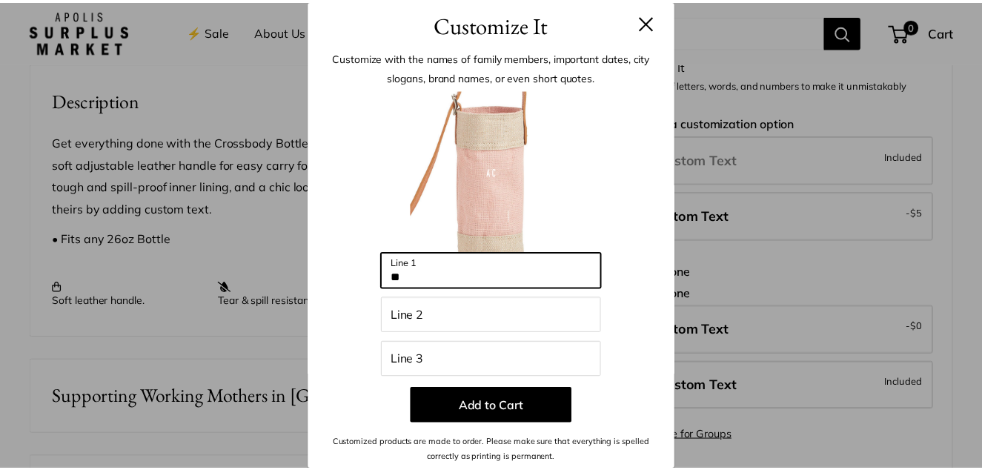
scroll to position [9, 0]
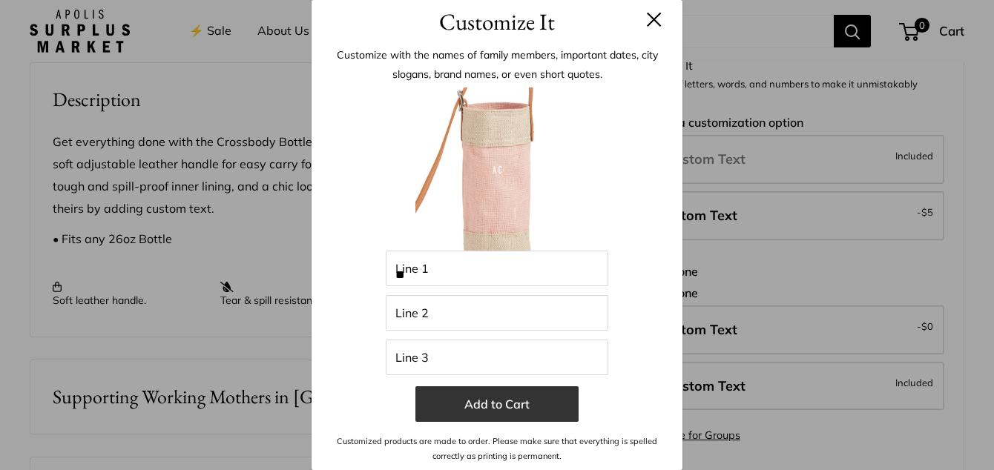
click at [488, 406] on button "Add to Cart" at bounding box center [496, 404] width 163 height 36
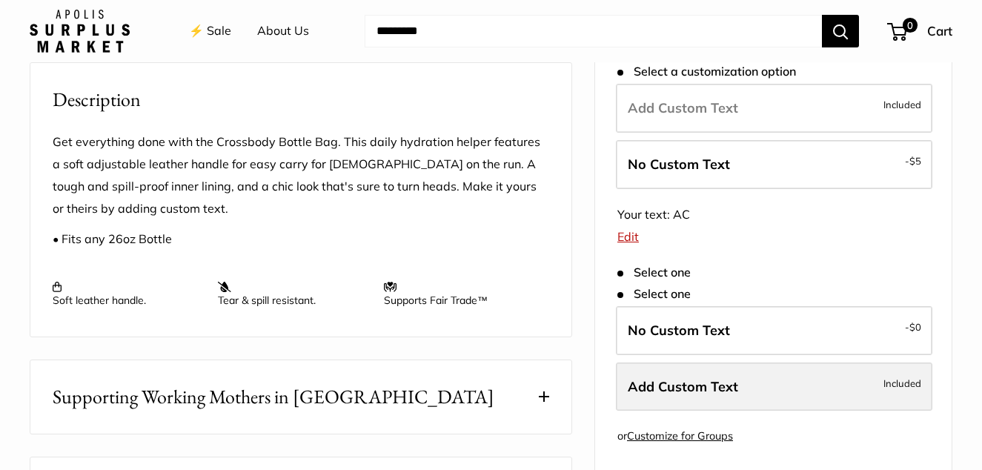
click at [775, 394] on label "Add Custom Text Included" at bounding box center [774, 386] width 317 height 49
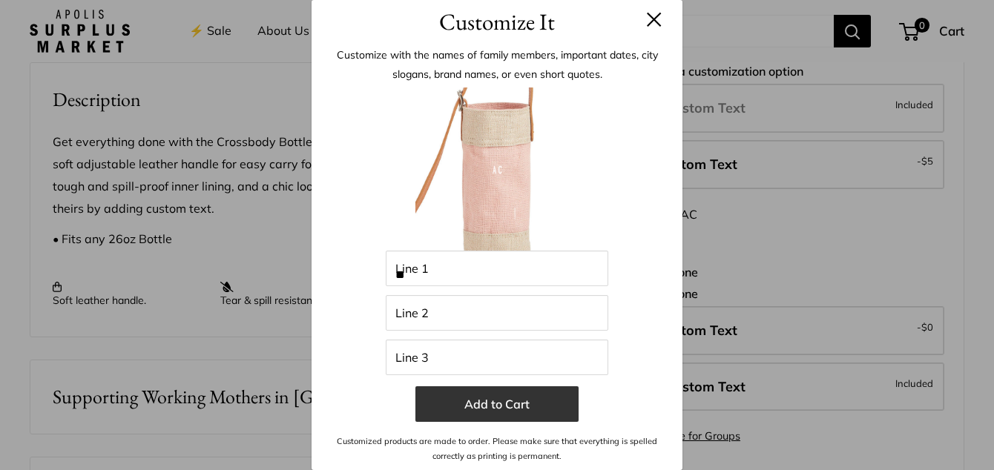
click at [483, 394] on button "Add to Cart" at bounding box center [496, 404] width 163 height 36
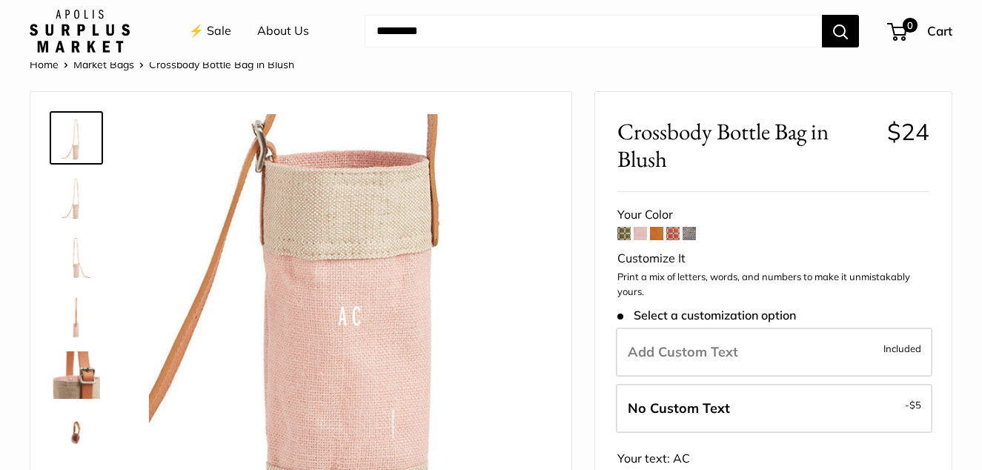
scroll to position [0, 0]
